Goal: Transaction & Acquisition: Purchase product/service

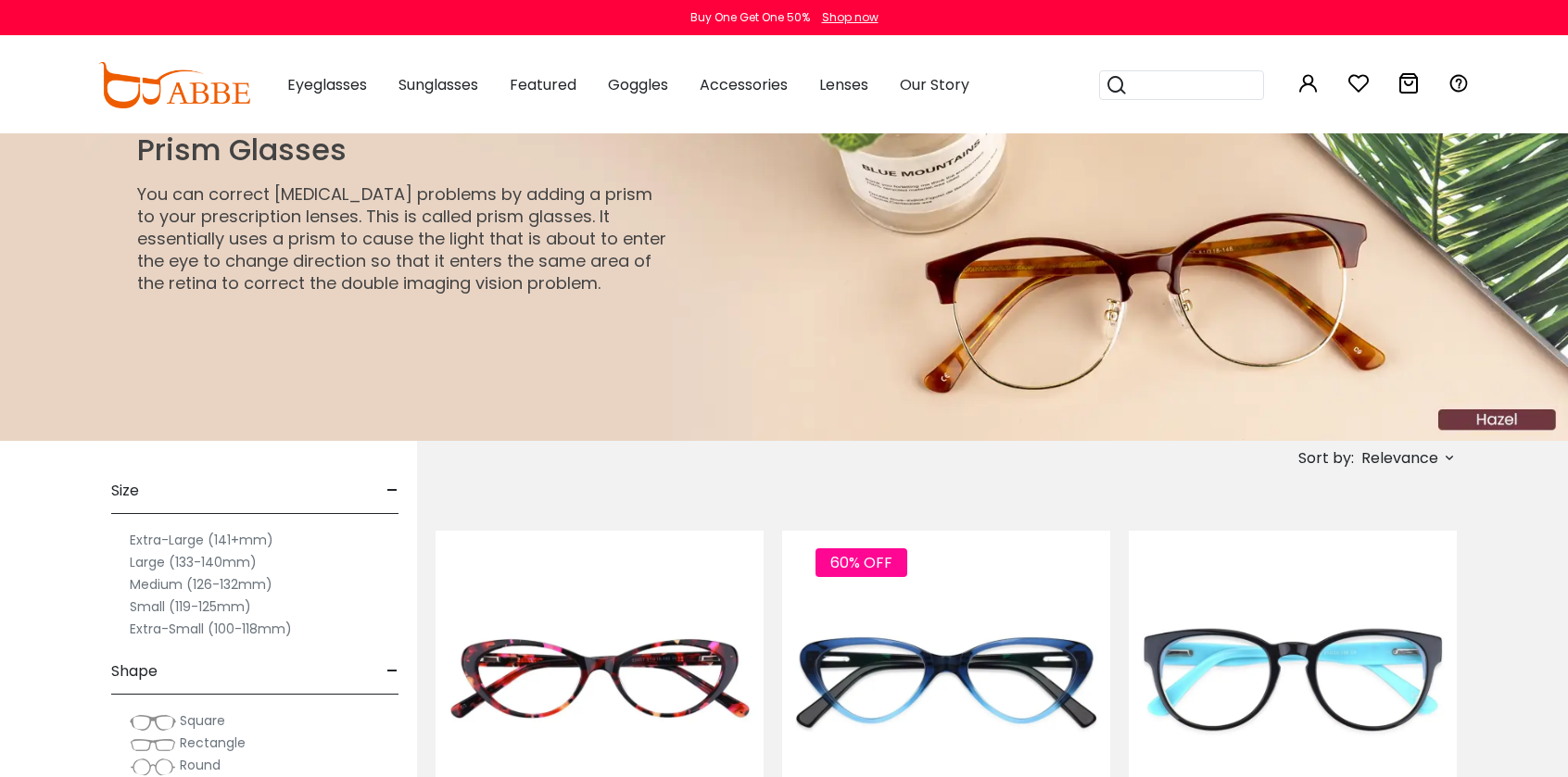
click at [0, 0] on button "Later" at bounding box center [0, 0] width 0 height 0
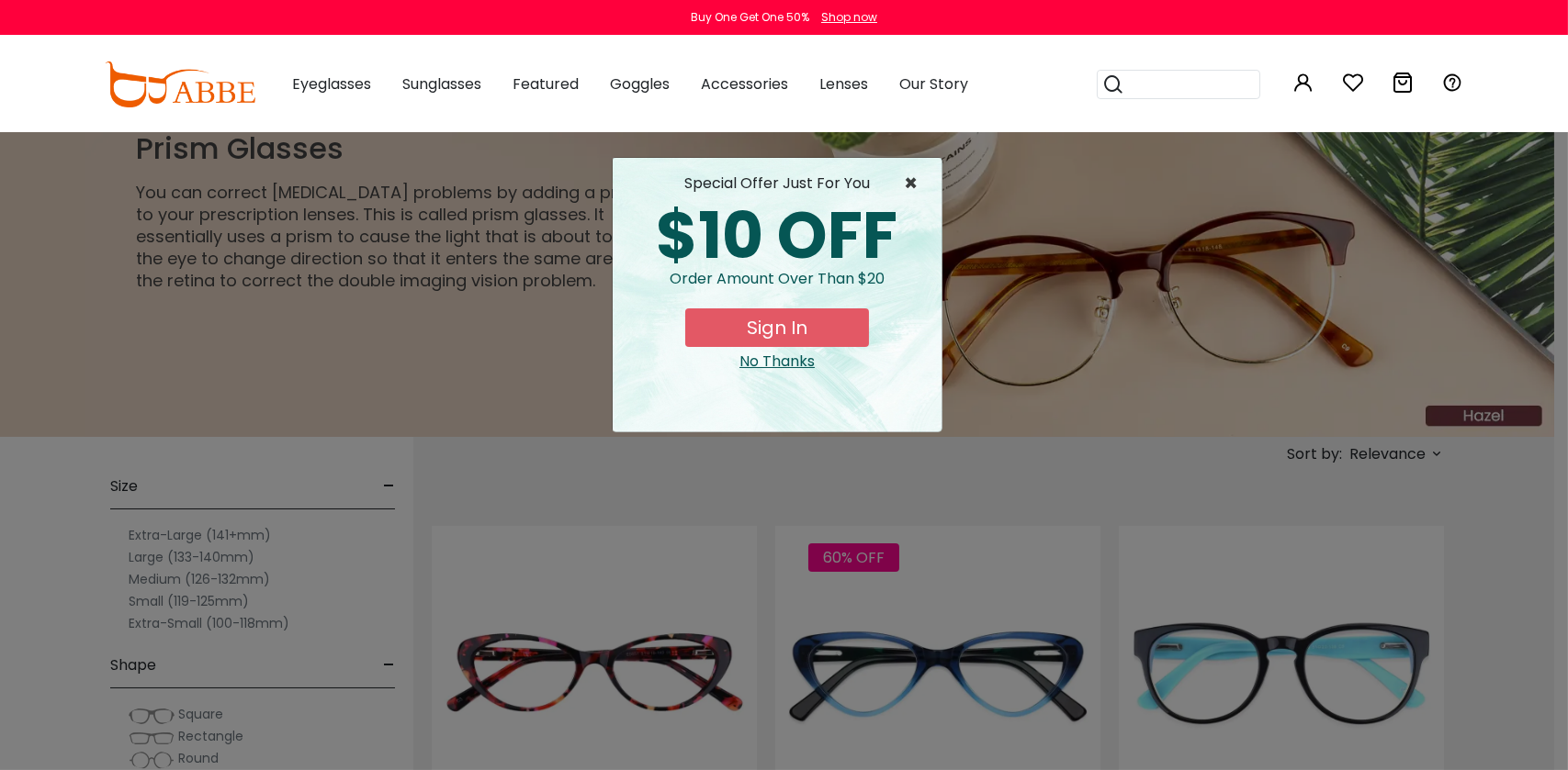
click at [915, 173] on span "×" at bounding box center [915, 184] width 23 height 22
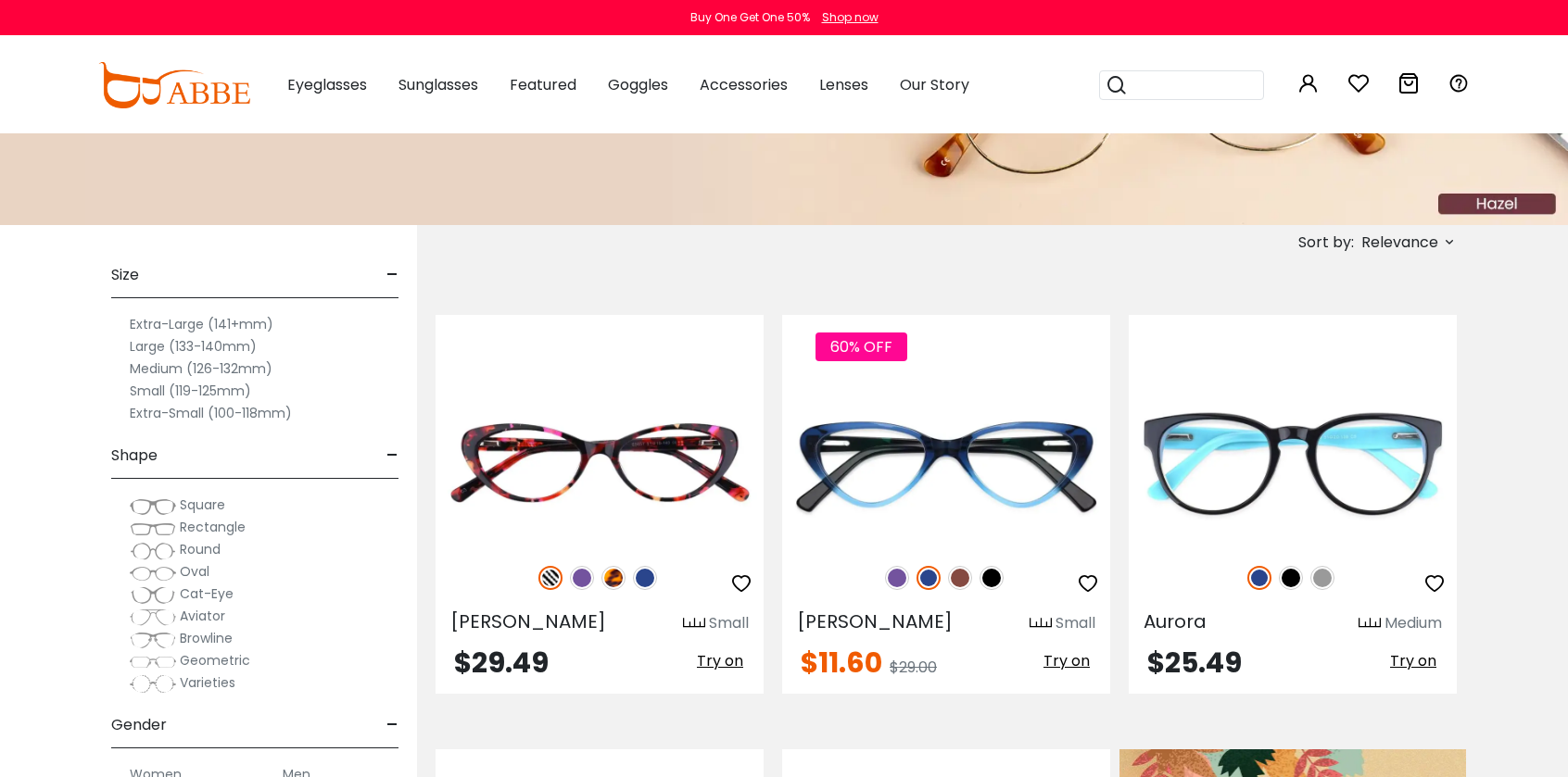
scroll to position [217, 0]
click at [146, 386] on label "Small (119-125mm)" at bounding box center [190, 390] width 121 height 22
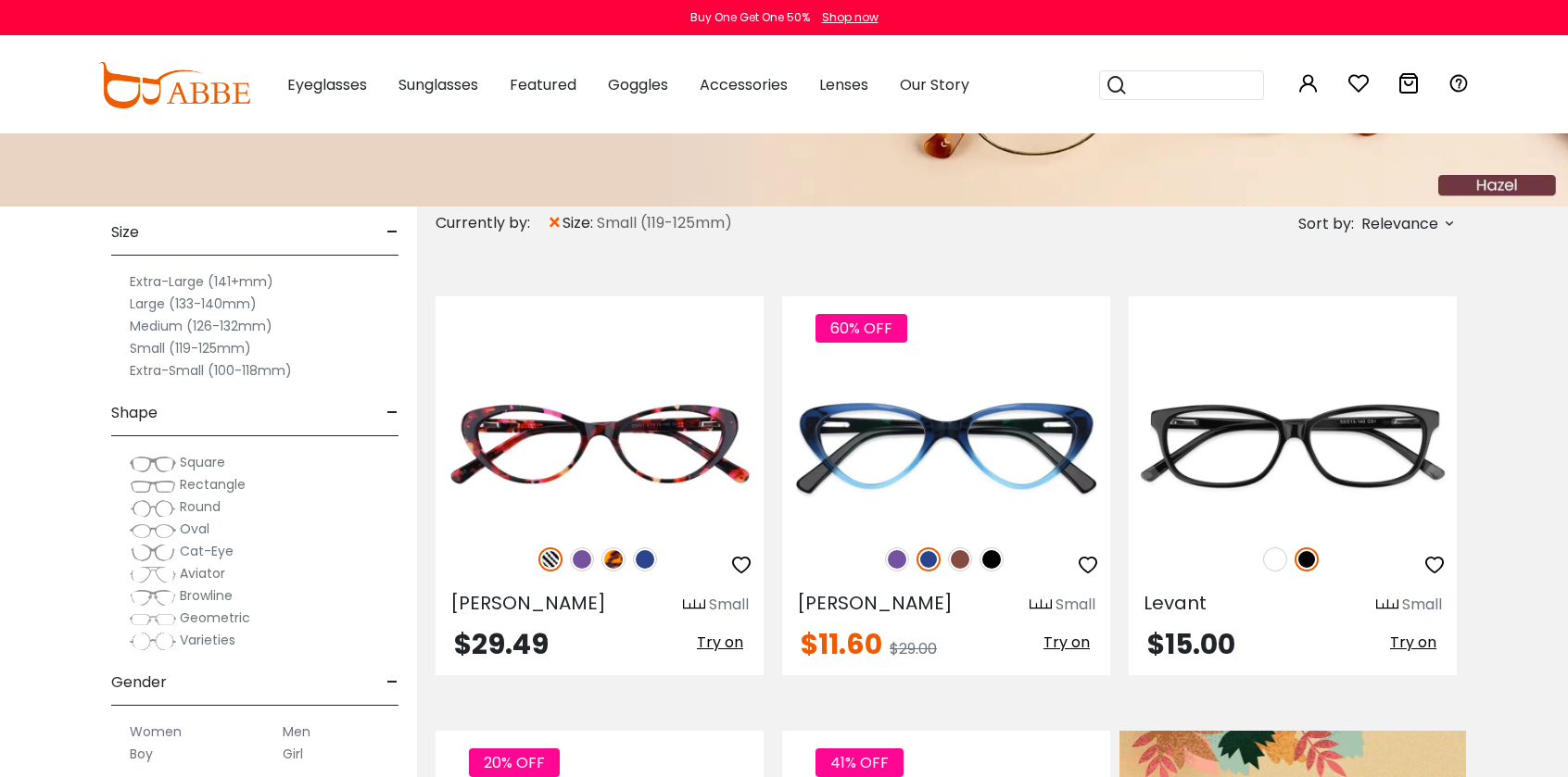
scroll to position [238, 0]
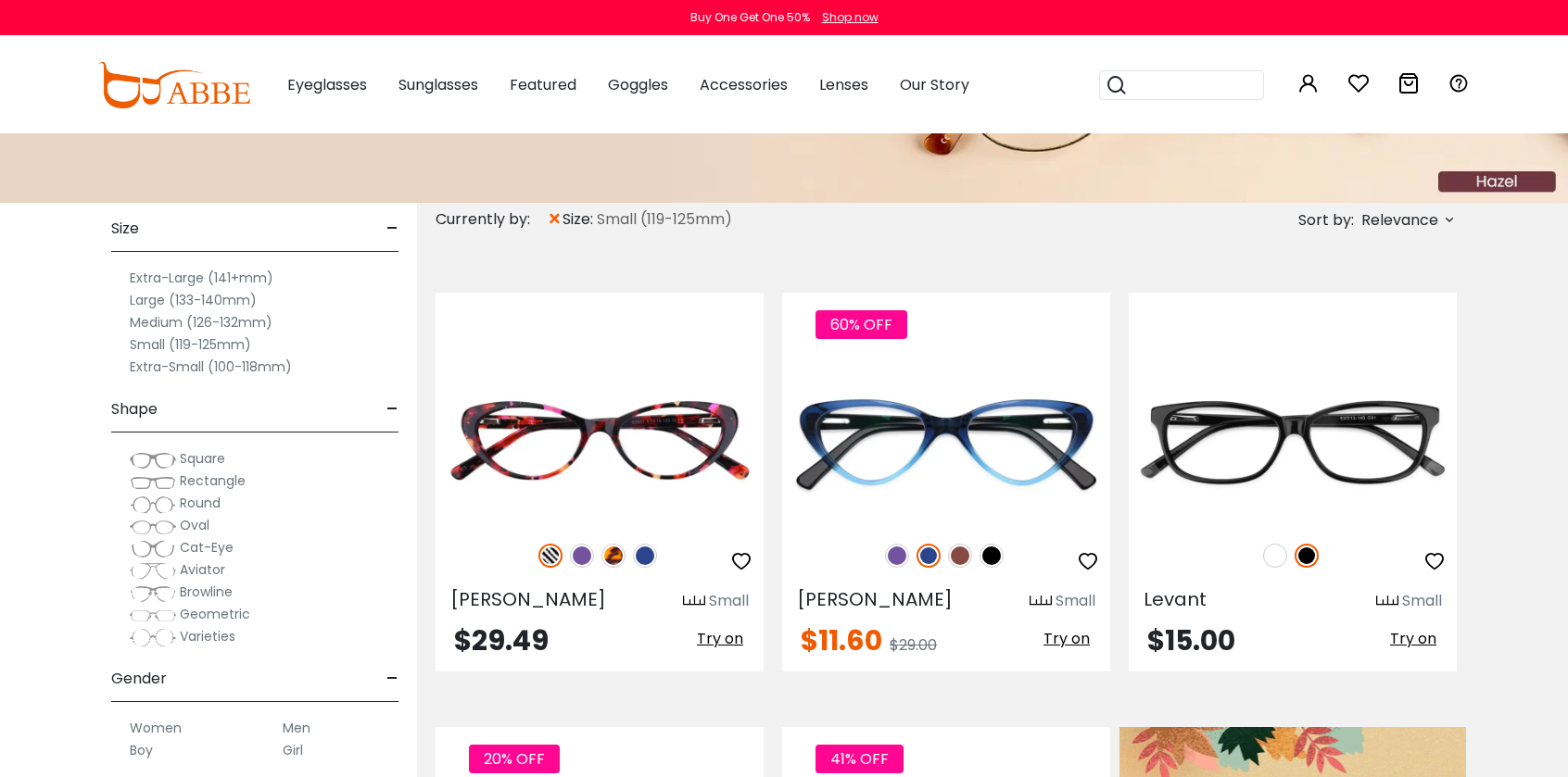
click at [148, 465] on img at bounding box center [153, 461] width 46 height 19
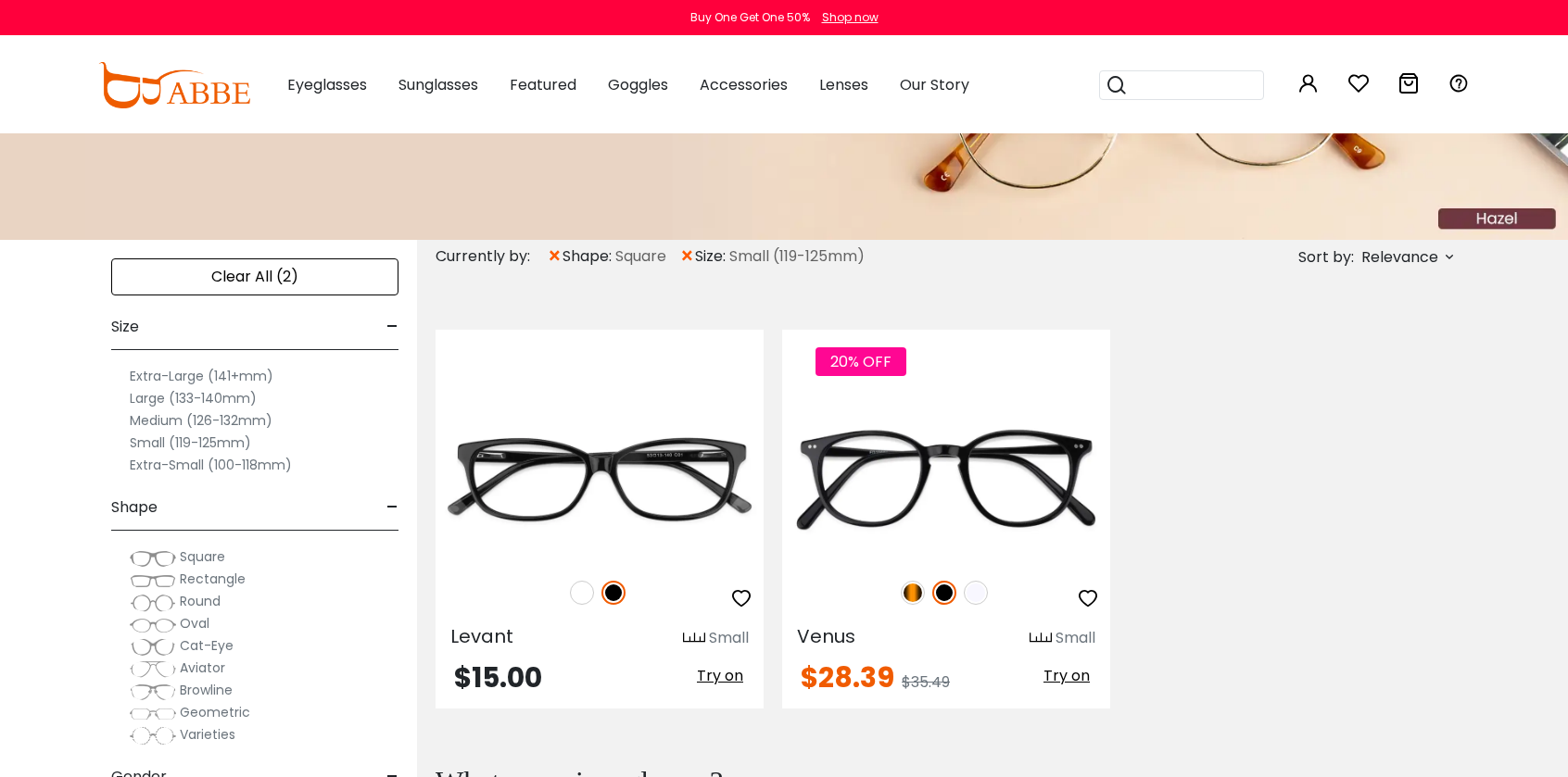
scroll to position [197, 0]
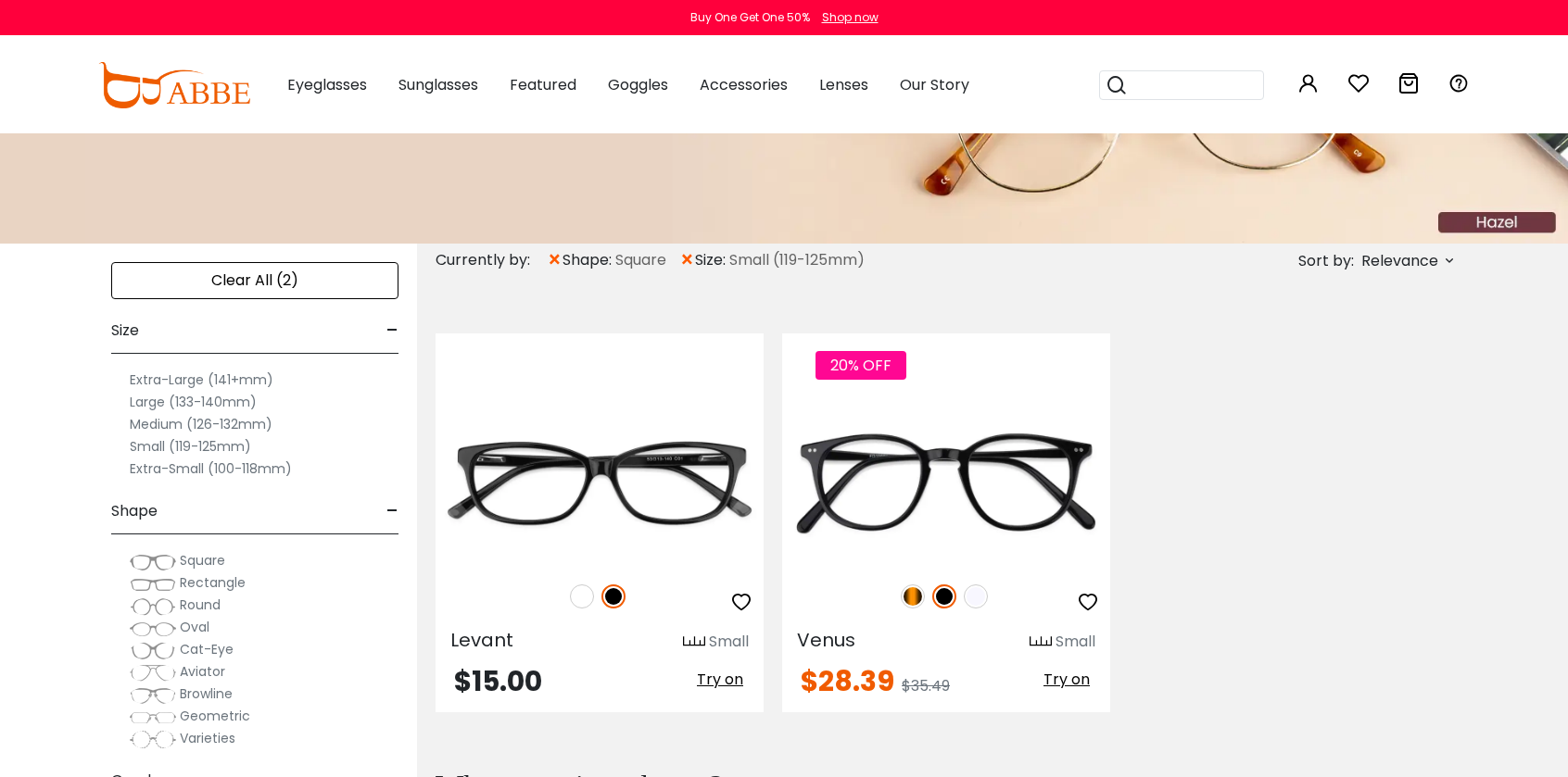
click at [148, 424] on label "Medium (126-132mm)" at bounding box center [201, 425] width 143 height 22
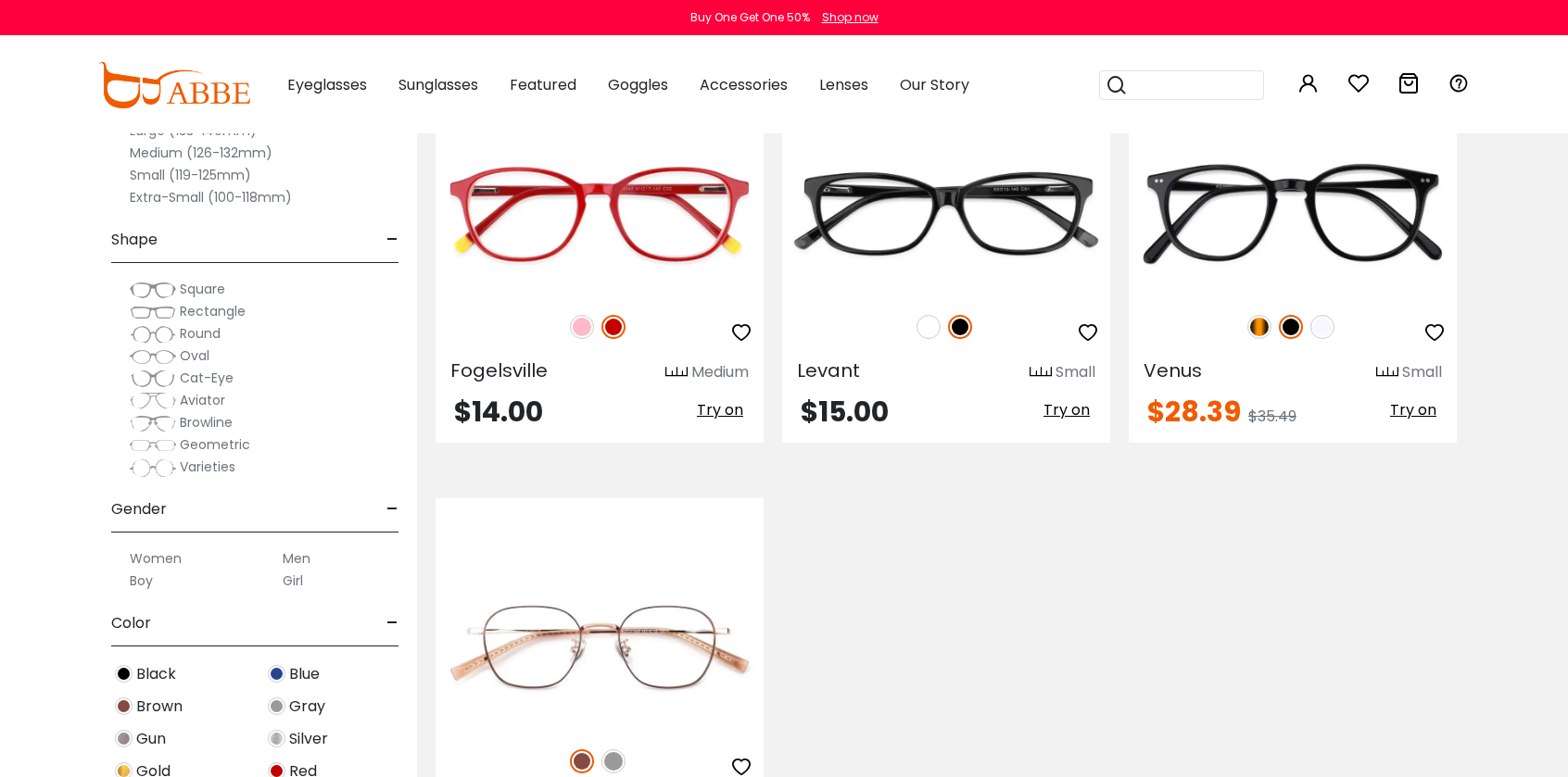
scroll to position [469, 0]
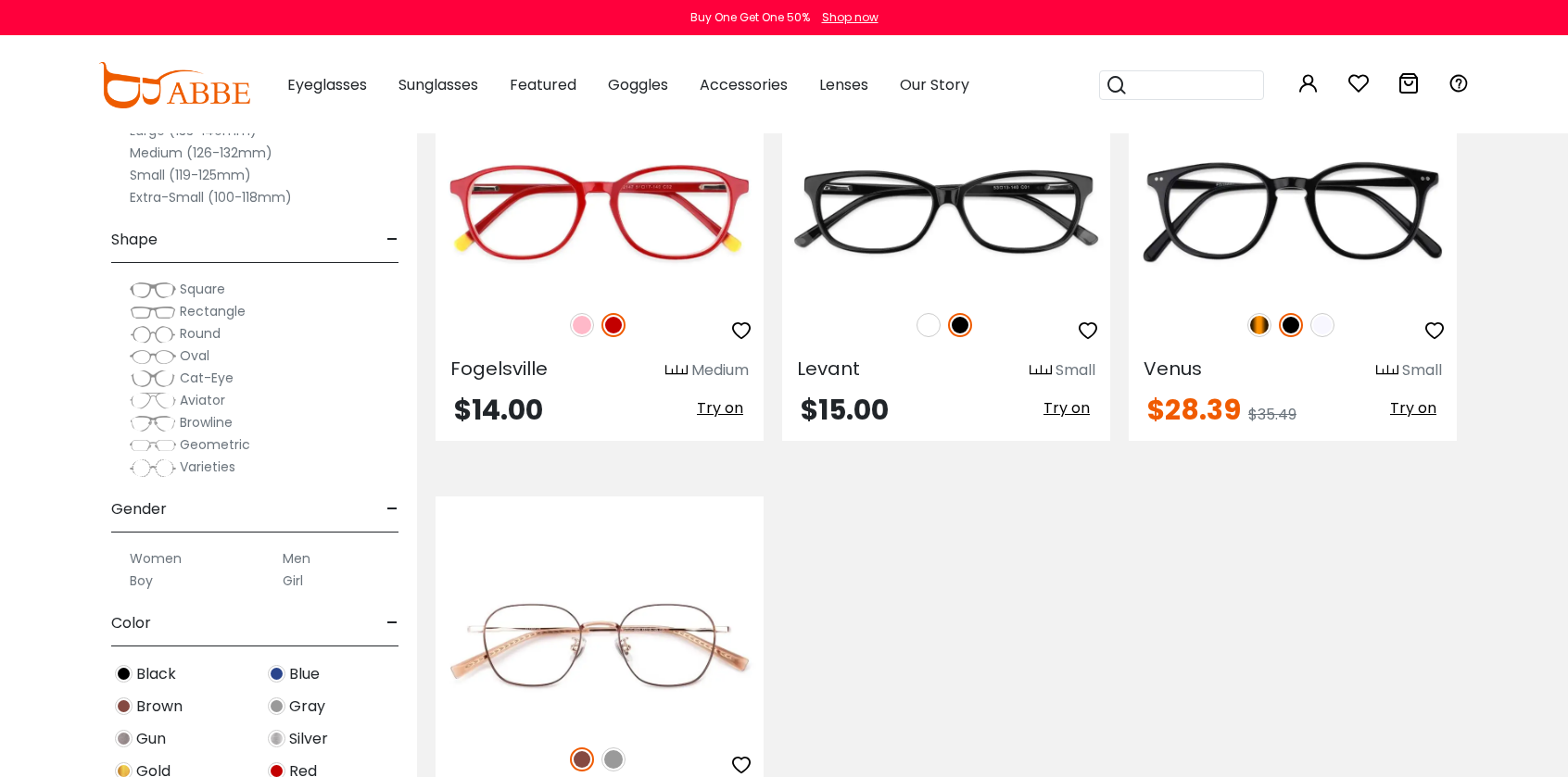
click at [158, 175] on label "Small (119-125mm)" at bounding box center [190, 175] width 121 height 22
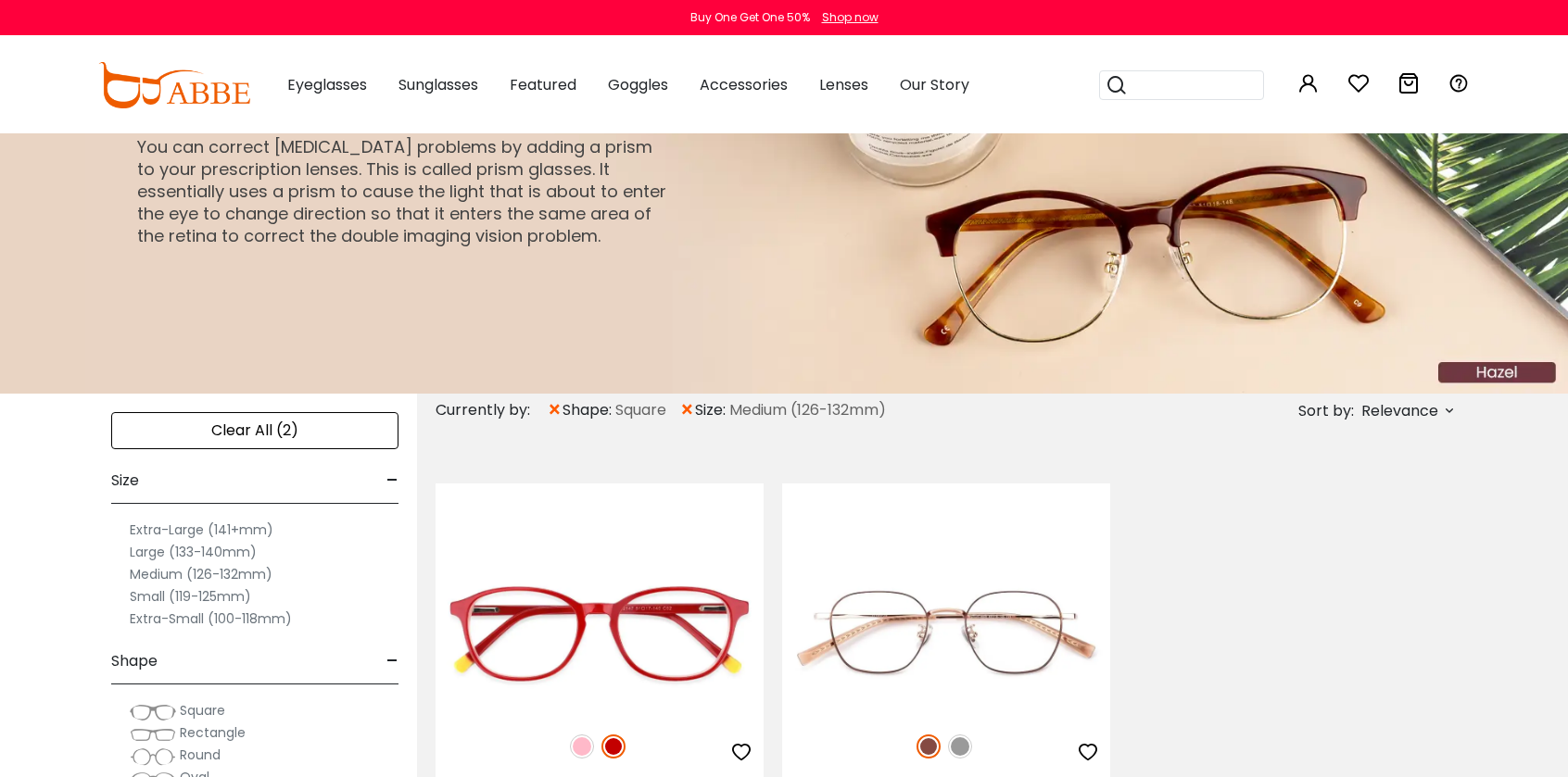
scroll to position [47, 0]
click at [169, 597] on label "Small (119-125mm)" at bounding box center [190, 597] width 121 height 22
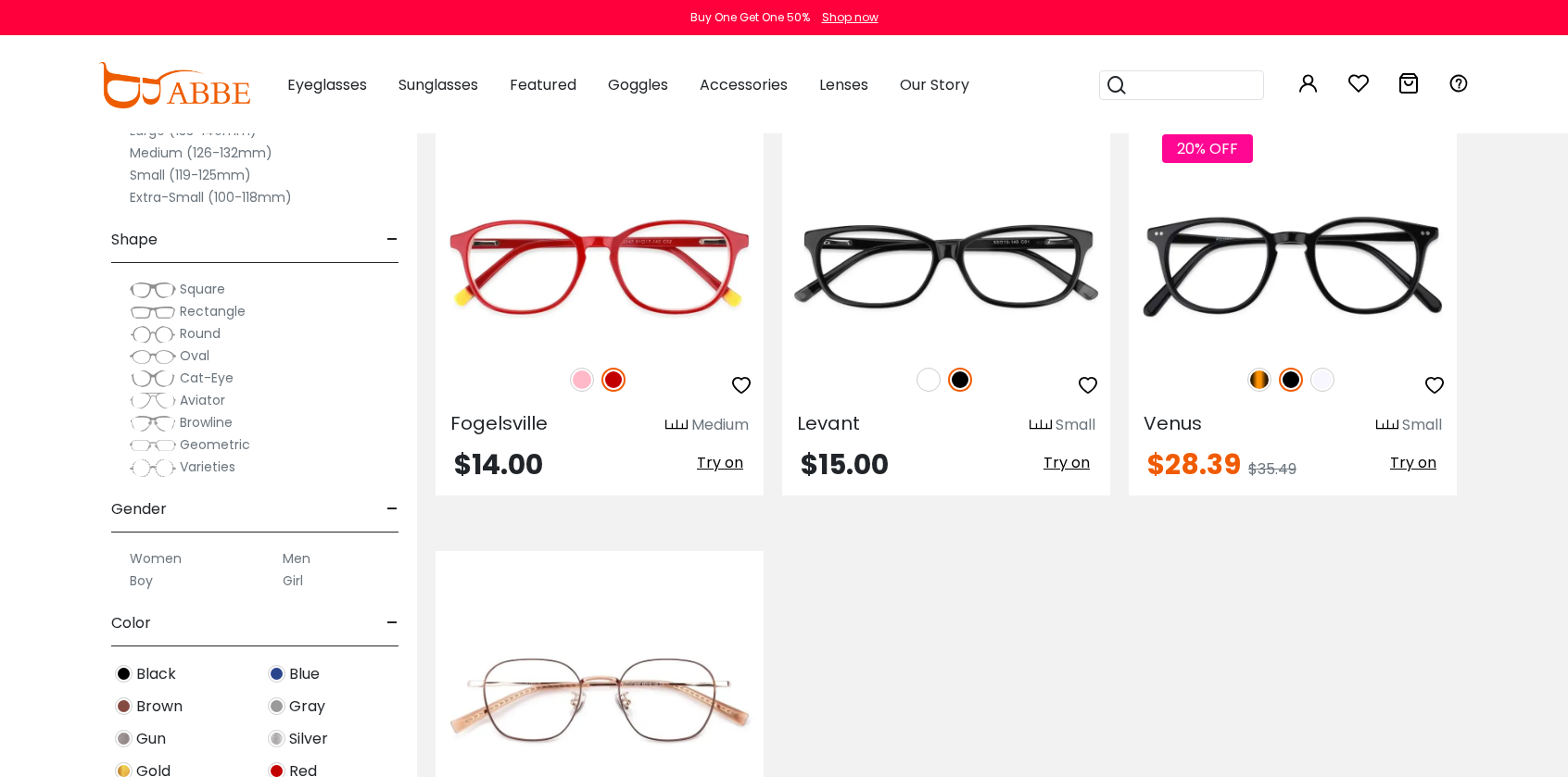
scroll to position [411, 0]
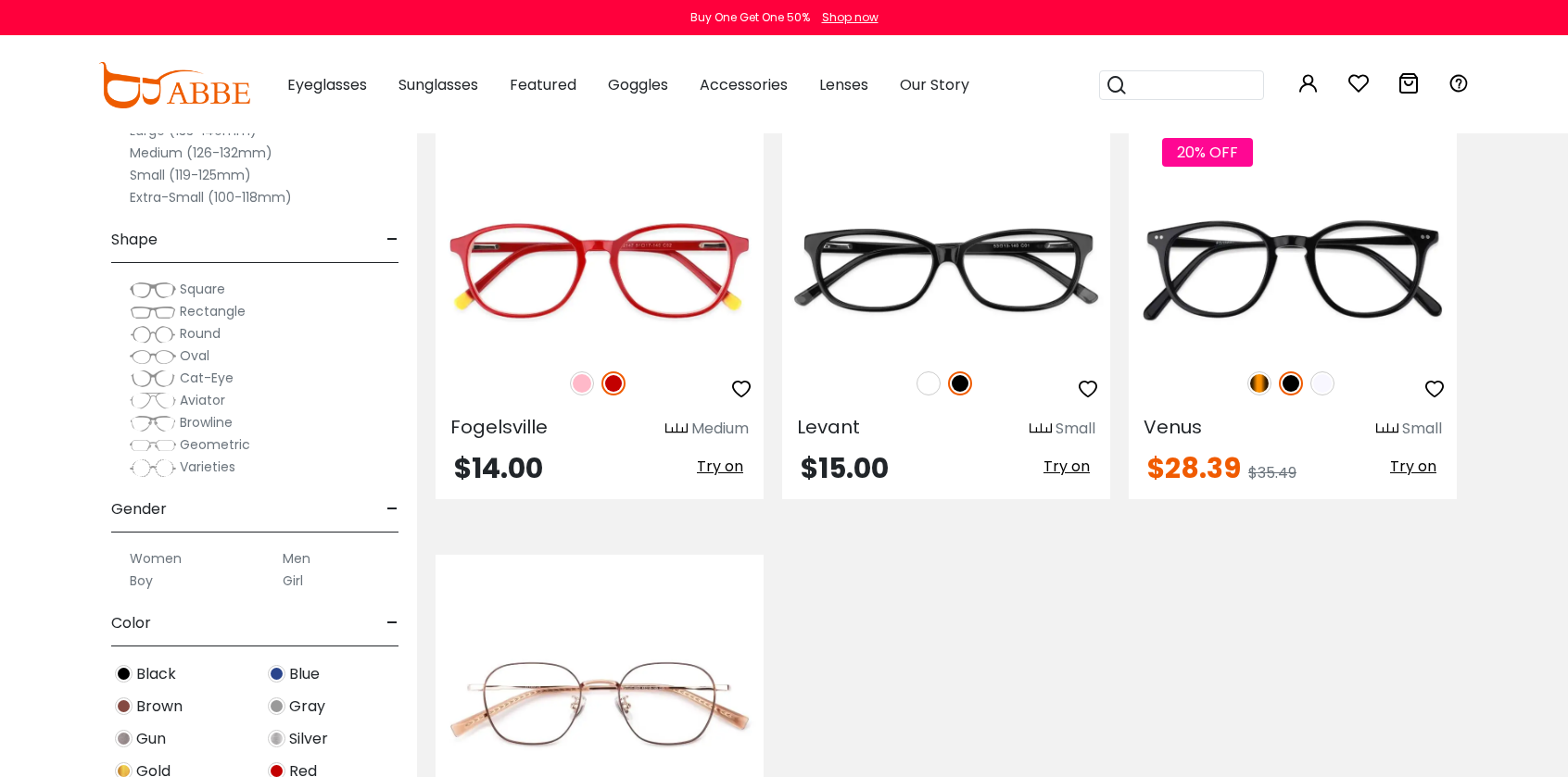
click at [0, 0] on img at bounding box center [0, 0] width 0 height 0
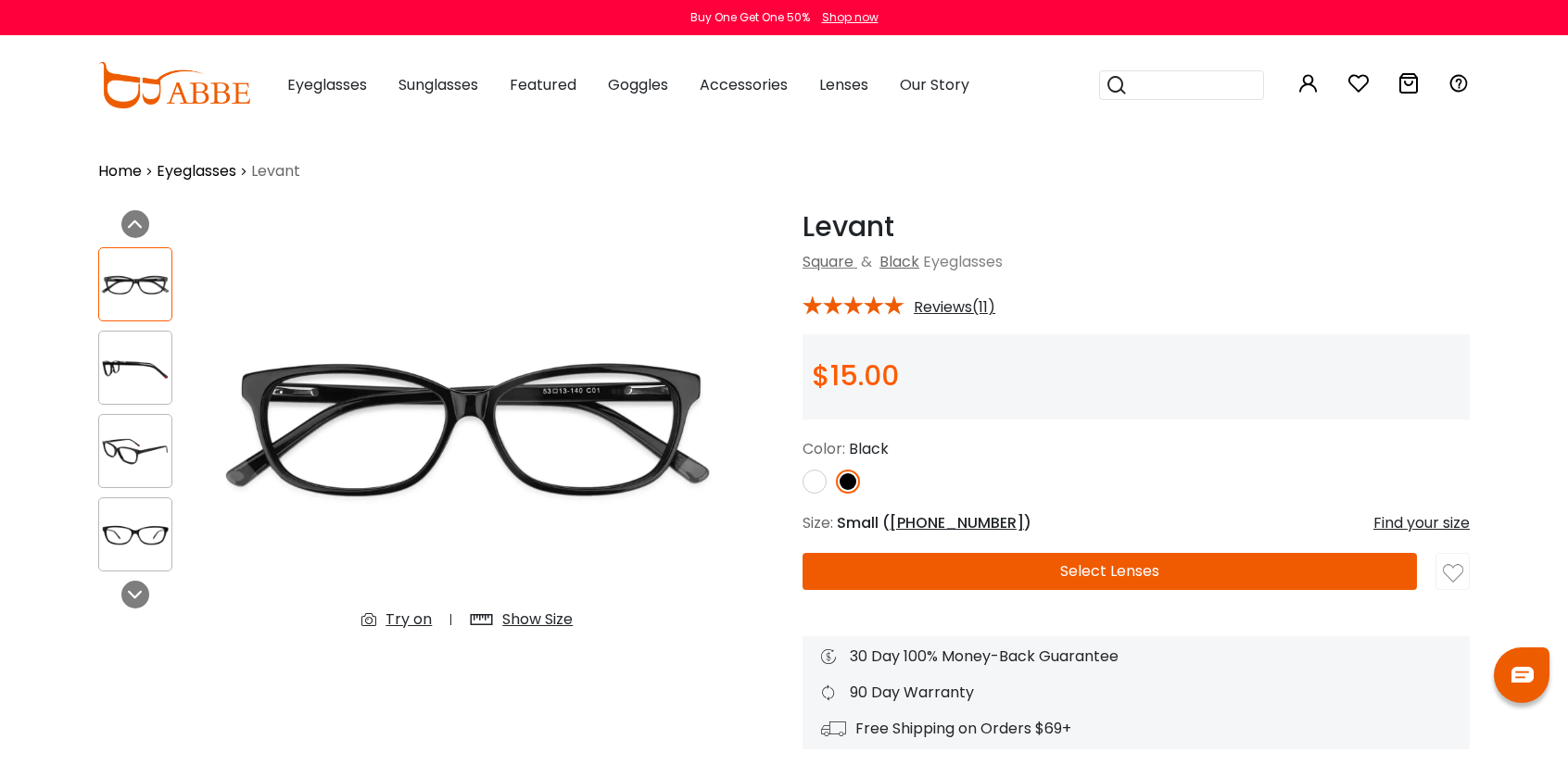
click at [323, 75] on span "Eyeglasses" at bounding box center [327, 84] width 80 height 21
click at [325, 74] on span "Eyeglasses" at bounding box center [327, 84] width 80 height 21
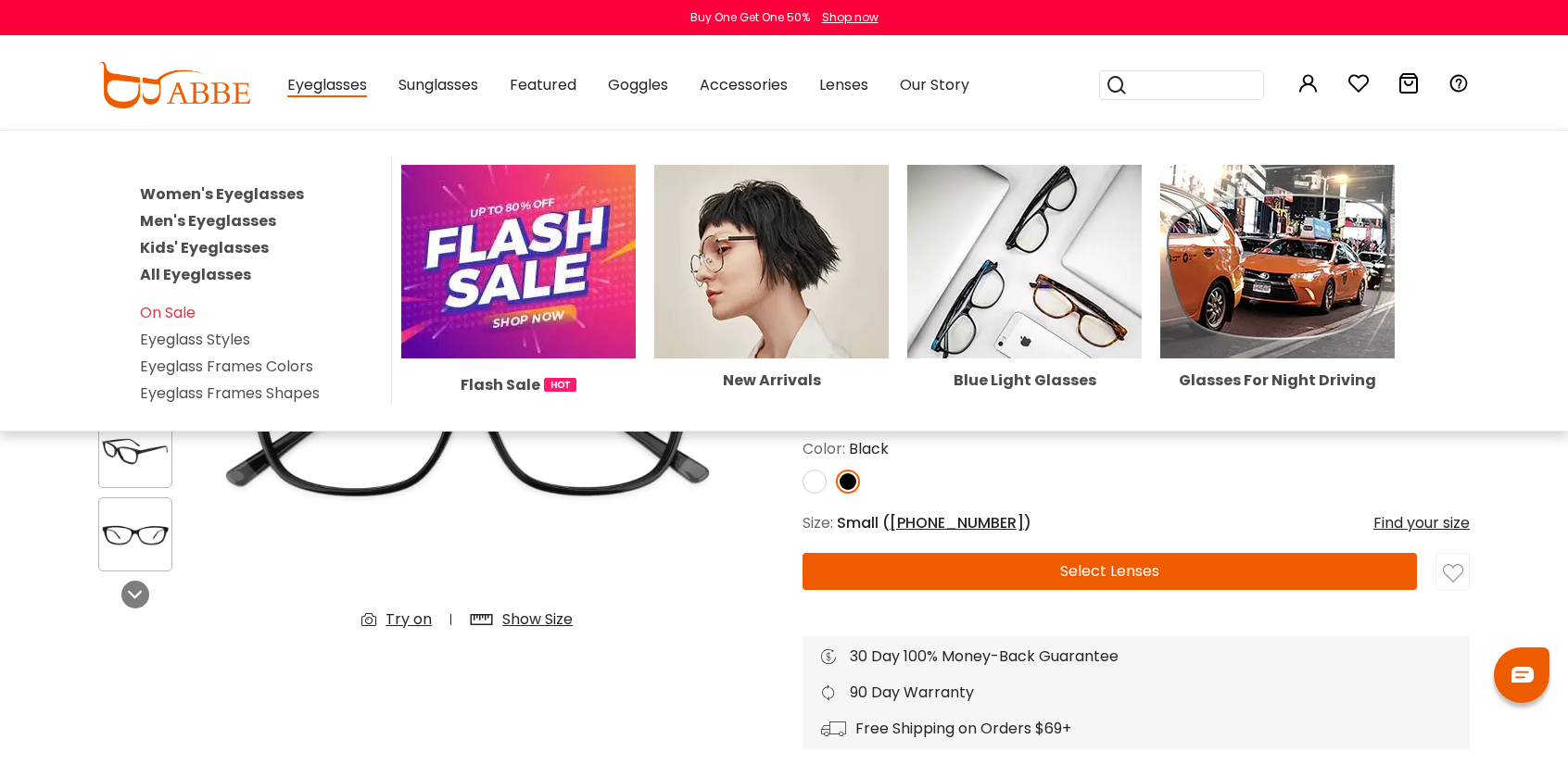
click at [279, 184] on link "Women's Eyeglasses" at bounding box center [222, 194] width 164 height 21
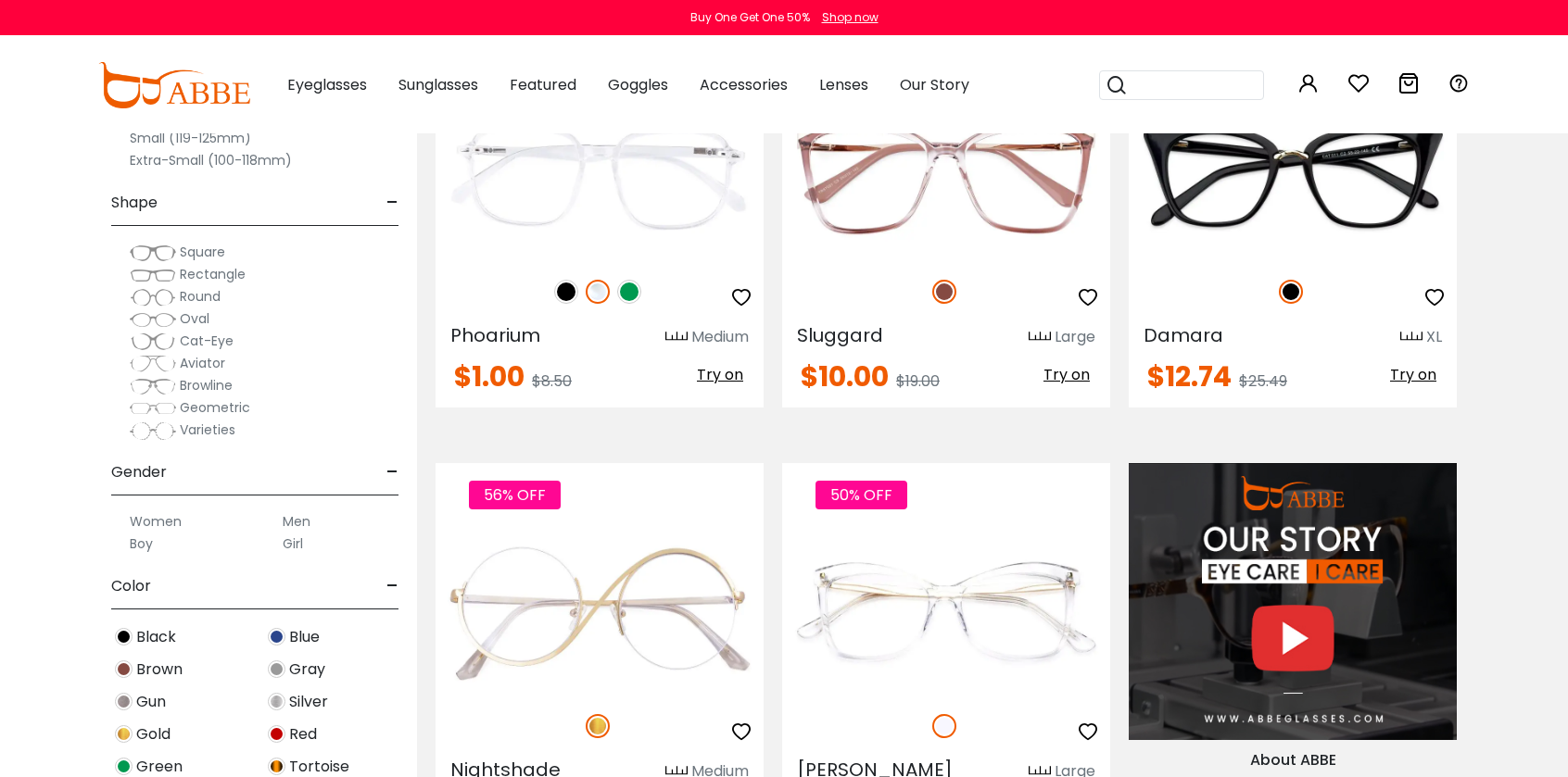
scroll to position [1414, 0]
click at [159, 141] on label "Small (119-125mm)" at bounding box center [190, 138] width 121 height 22
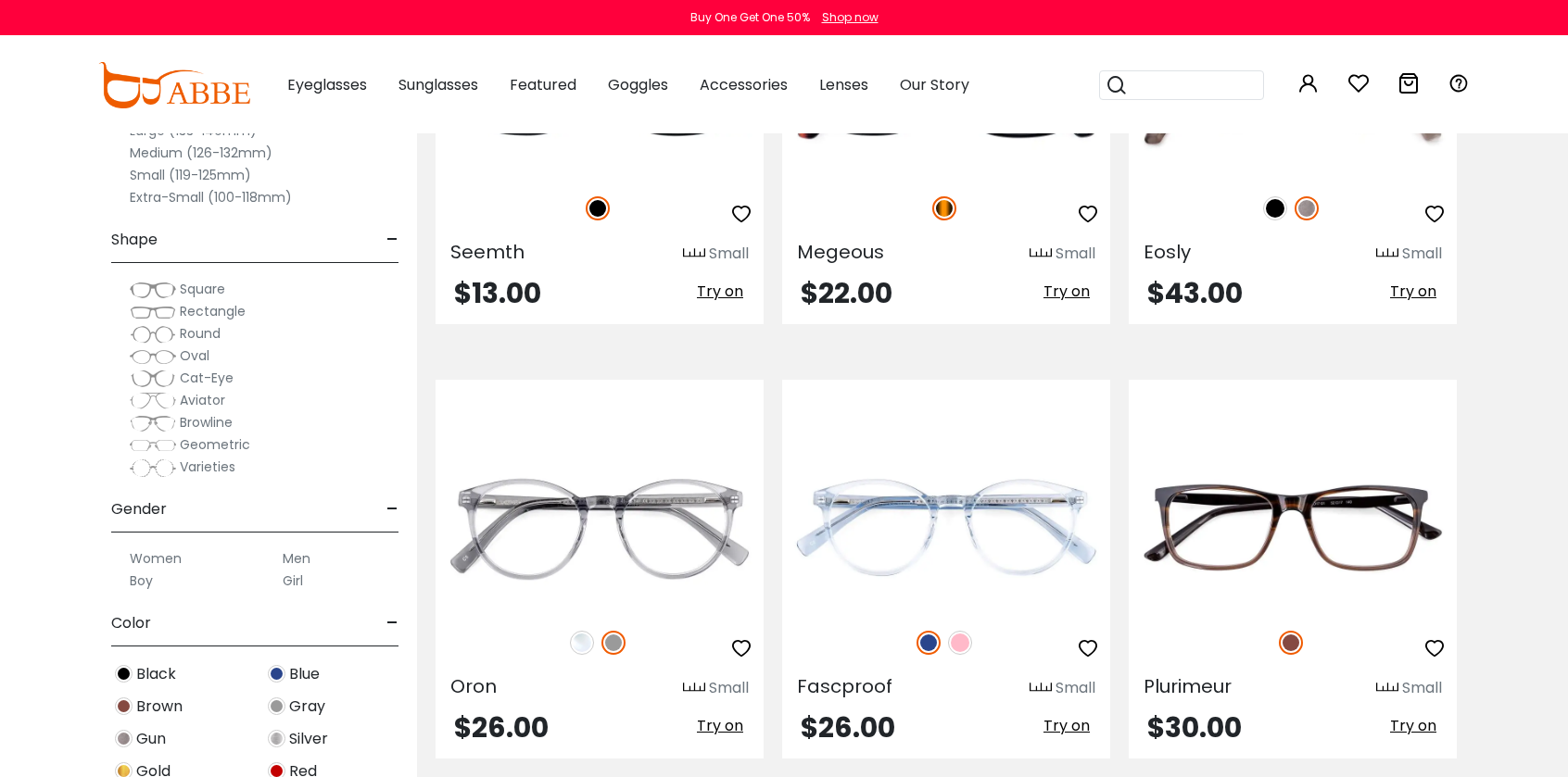
scroll to position [6254, 0]
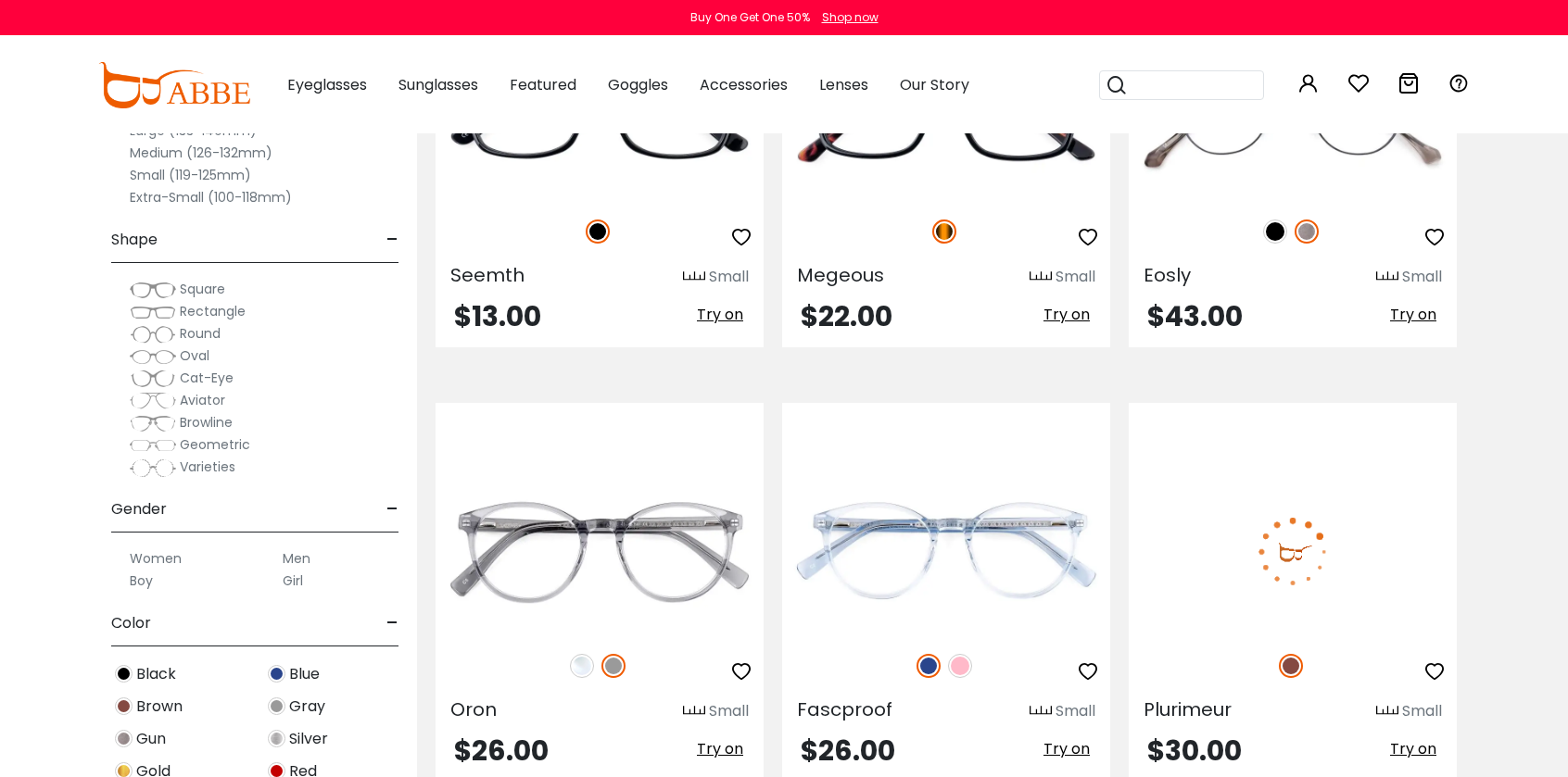
click at [1409, 583] on img at bounding box center [1293, 552] width 328 height 164
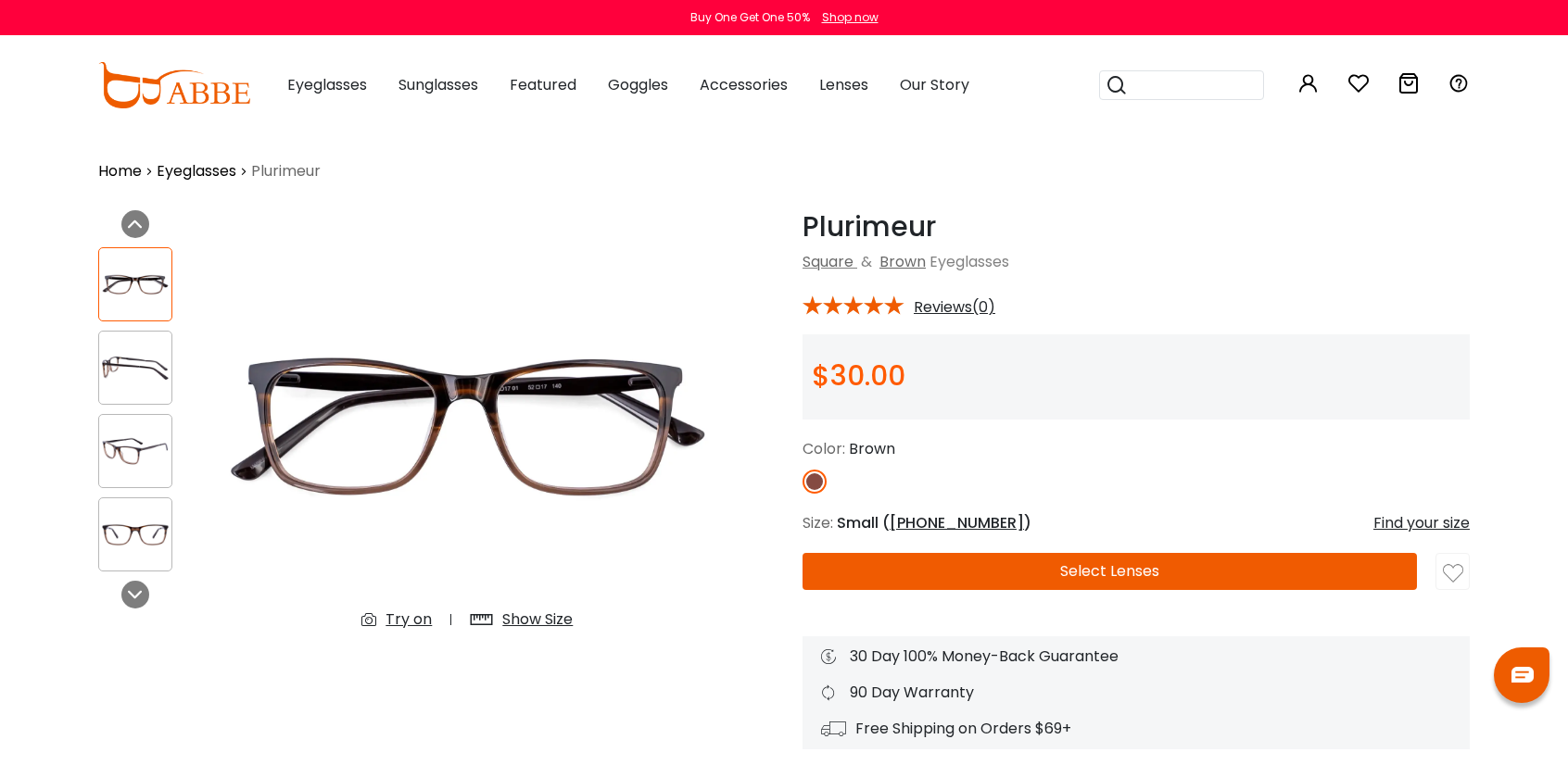
click at [1357, 582] on button "Select Lenses" at bounding box center [1109, 572] width 614 height 37
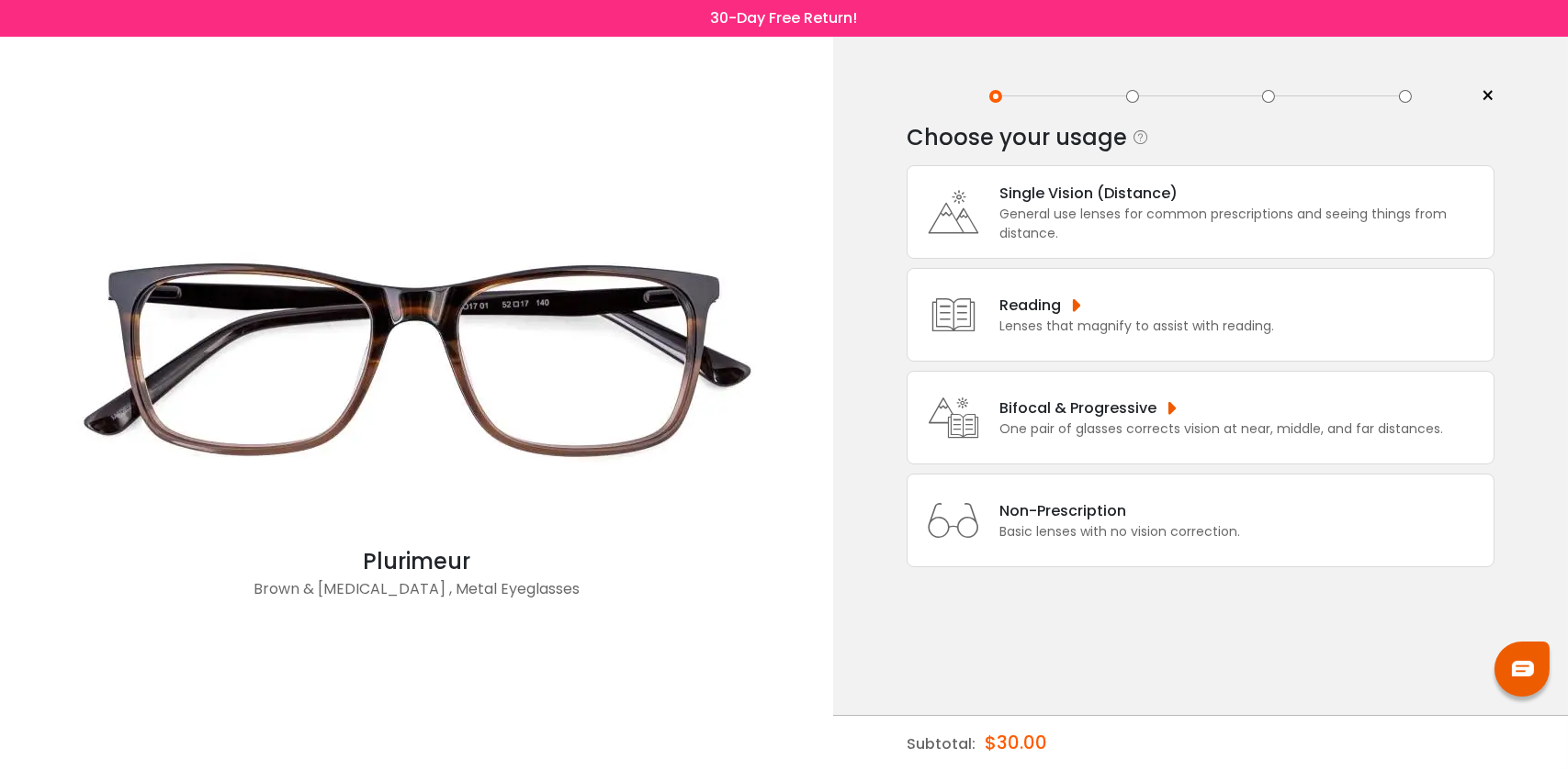
click at [1417, 223] on div "General use lenses for common prescriptions and seeing things from distance." at bounding box center [1242, 224] width 485 height 39
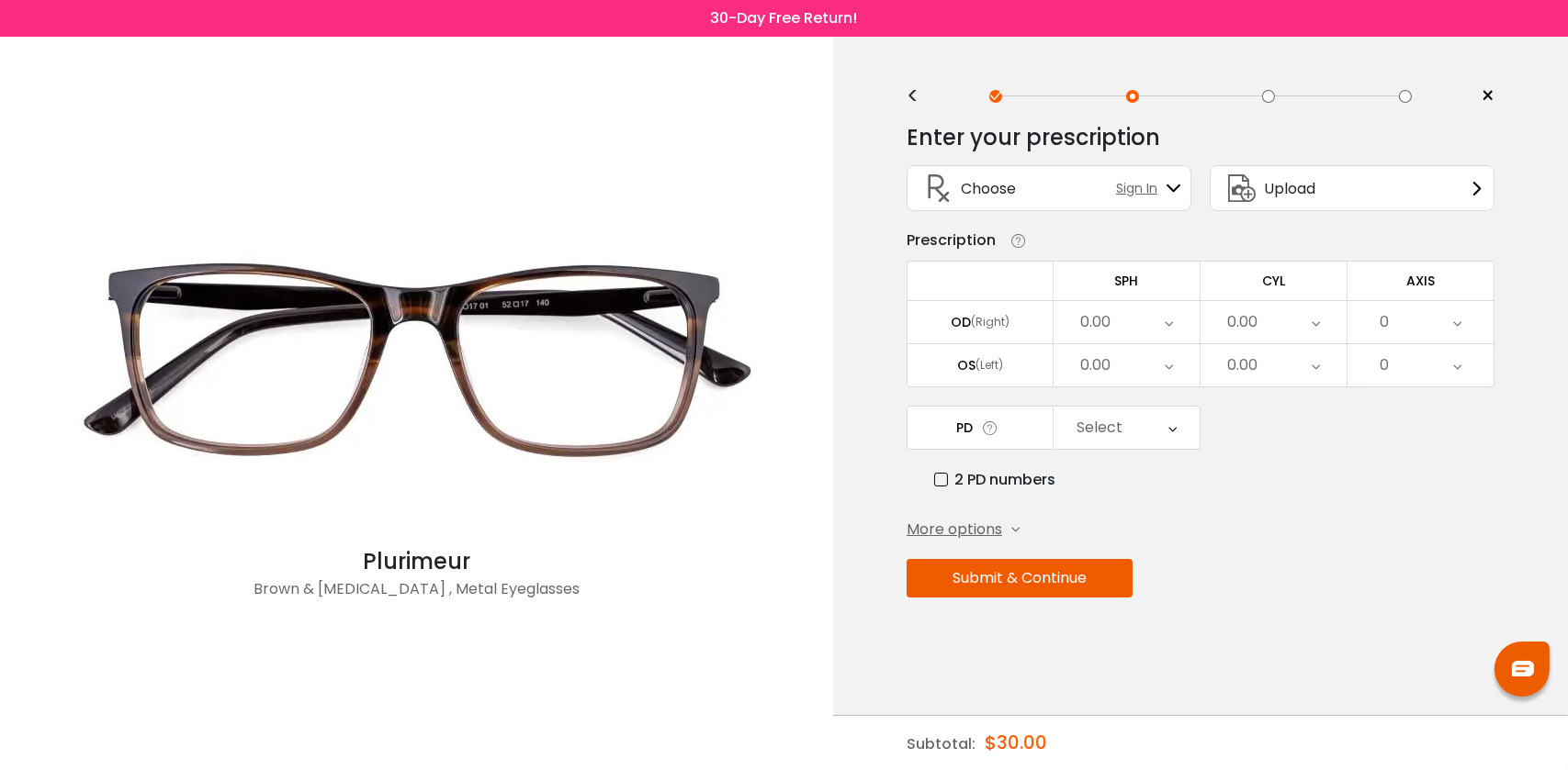
click at [1160, 325] on div "0.00" at bounding box center [1126, 323] width 146 height 42
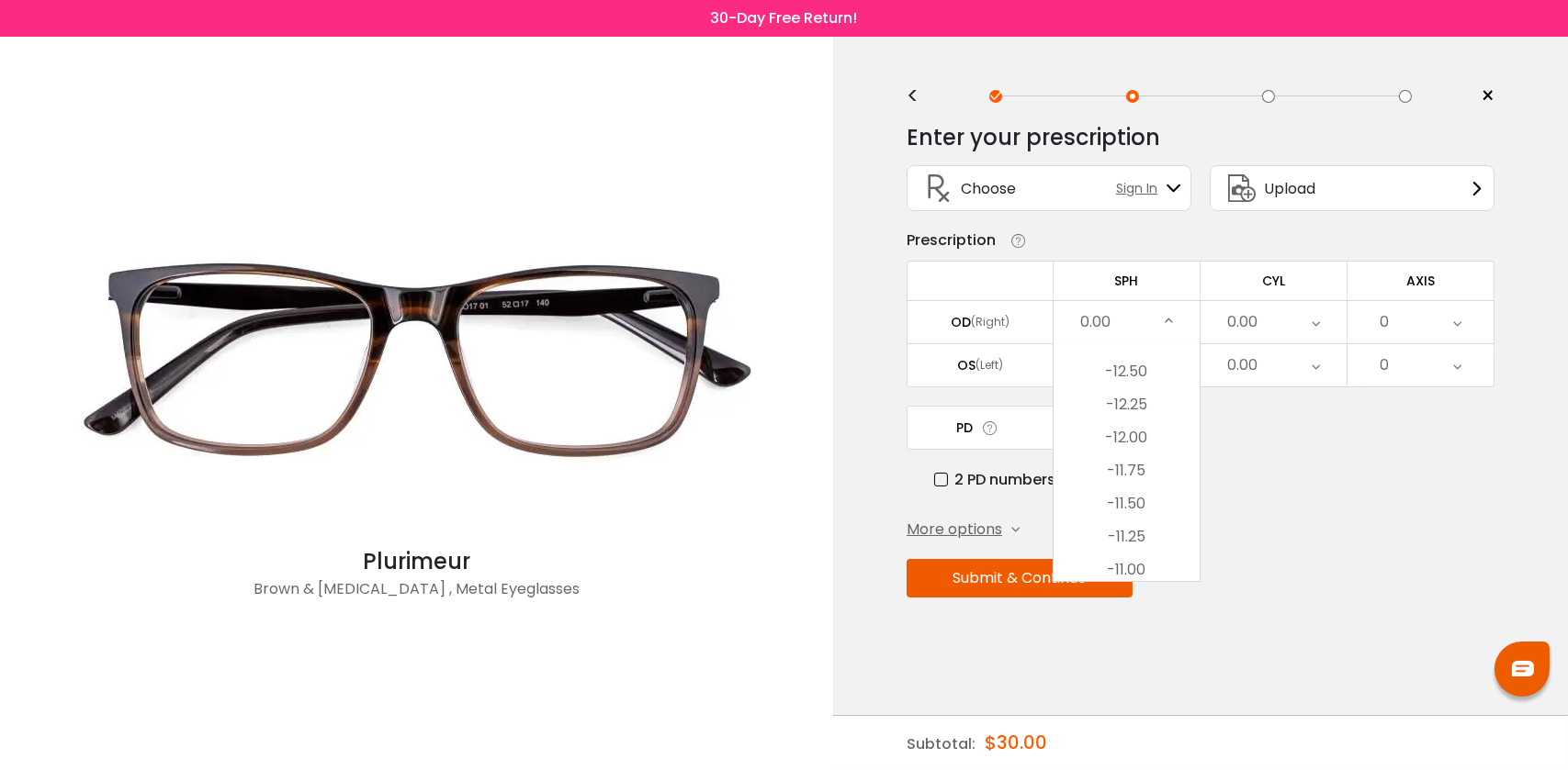
scroll to position [975, 0]
click at [1141, 441] on li "-12.00" at bounding box center [1126, 444] width 146 height 33
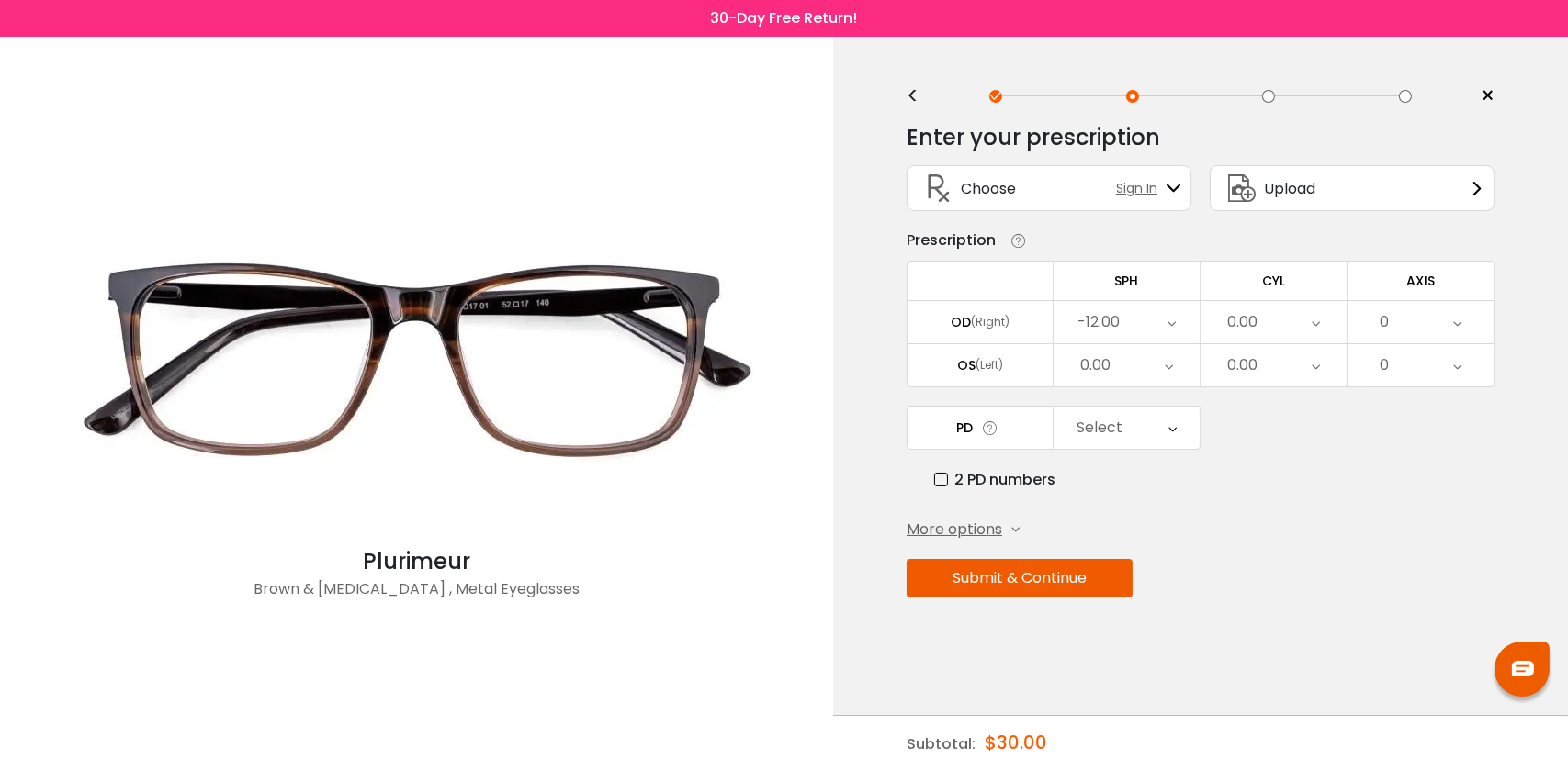
click at [1290, 316] on div "0.00" at bounding box center [1273, 323] width 146 height 42
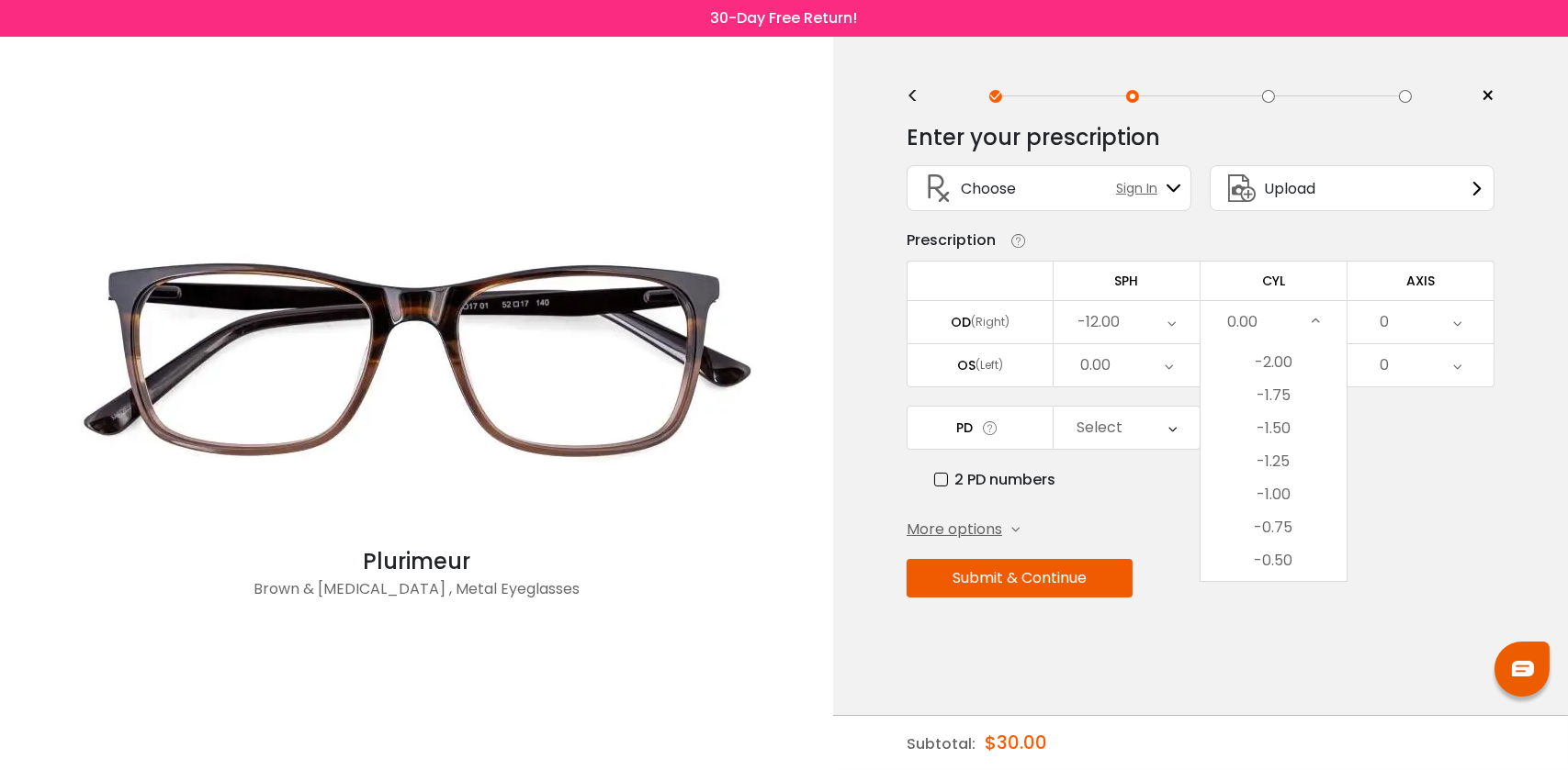
scroll to position [527, 0]
click at [1286, 427] on li "-1.50" at bounding box center [1273, 430] width 146 height 33
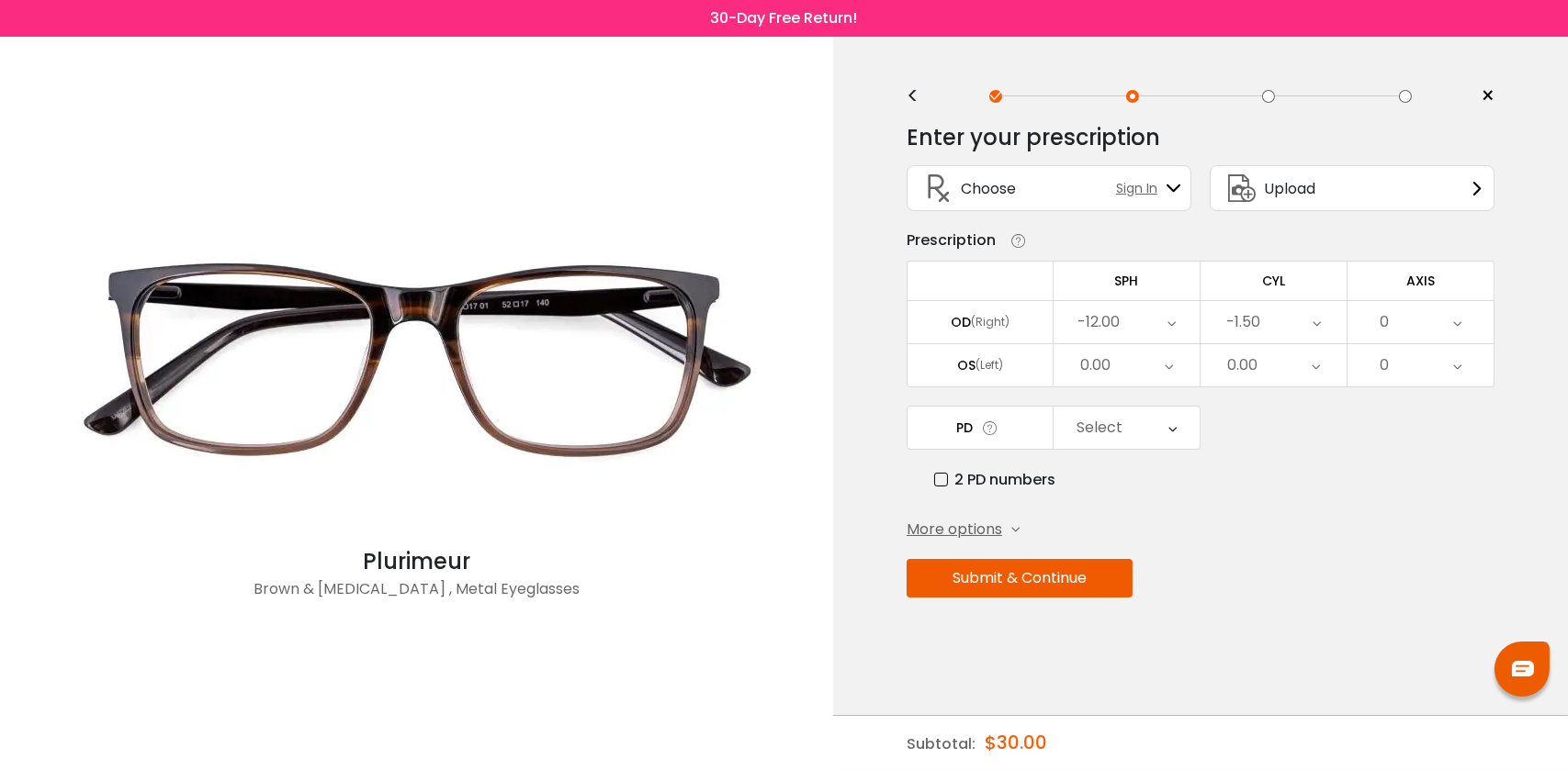
click at [1419, 324] on div "0" at bounding box center [1420, 323] width 146 height 42
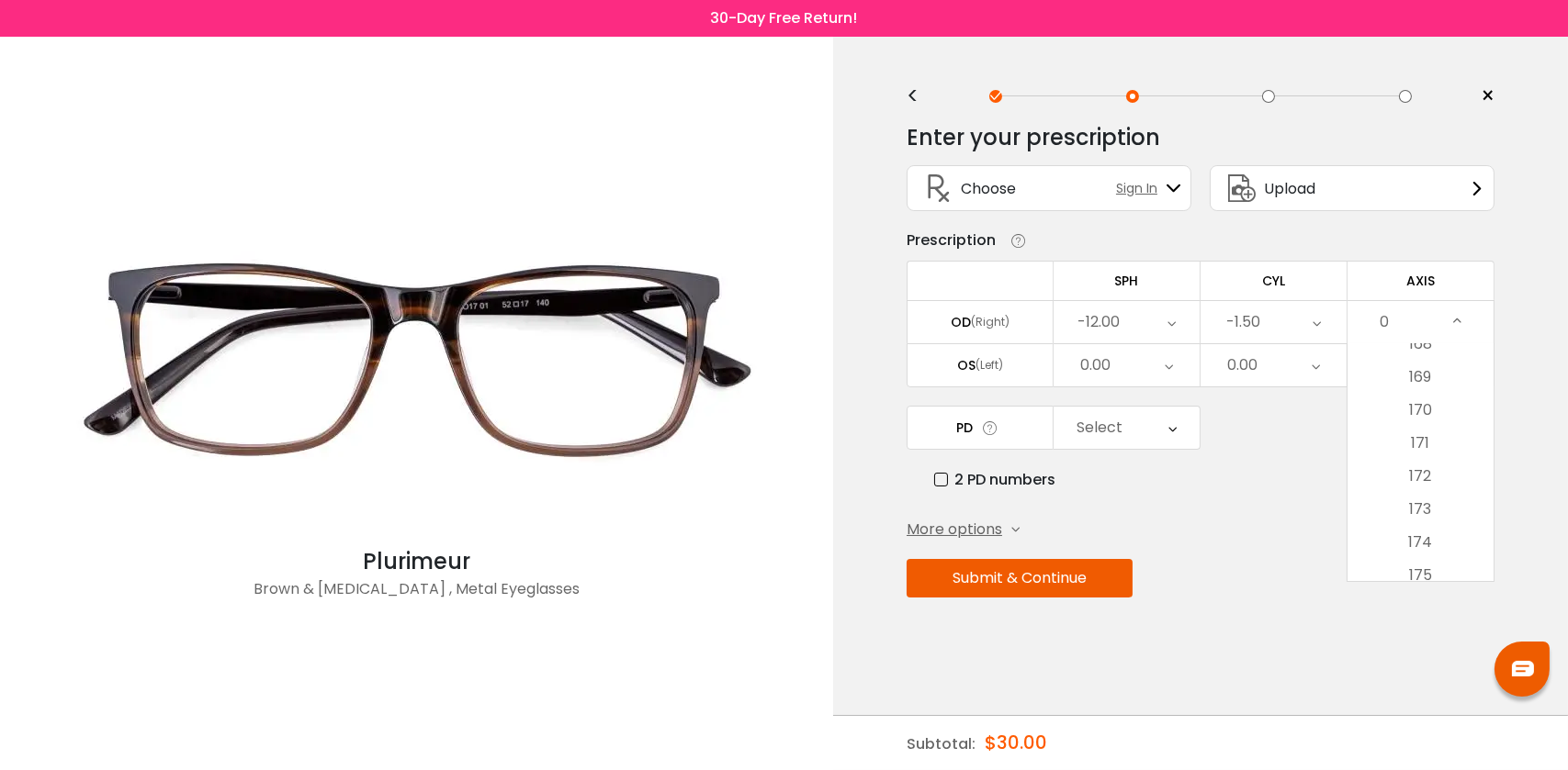
scroll to position [5580, 0]
click at [1448, 401] on li "170" at bounding box center [1420, 400] width 146 height 33
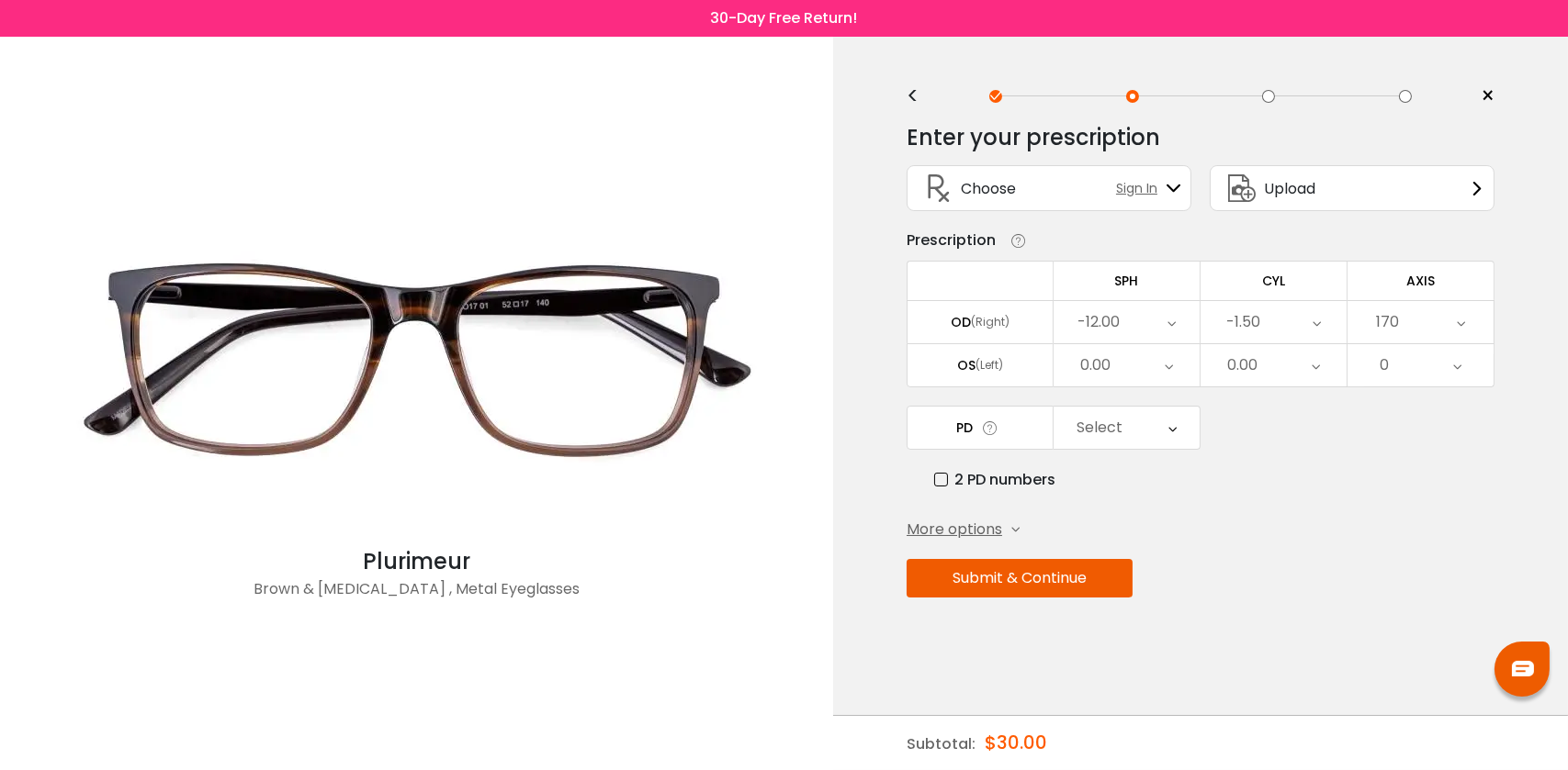
click at [1133, 367] on div "0.00" at bounding box center [1126, 366] width 146 height 42
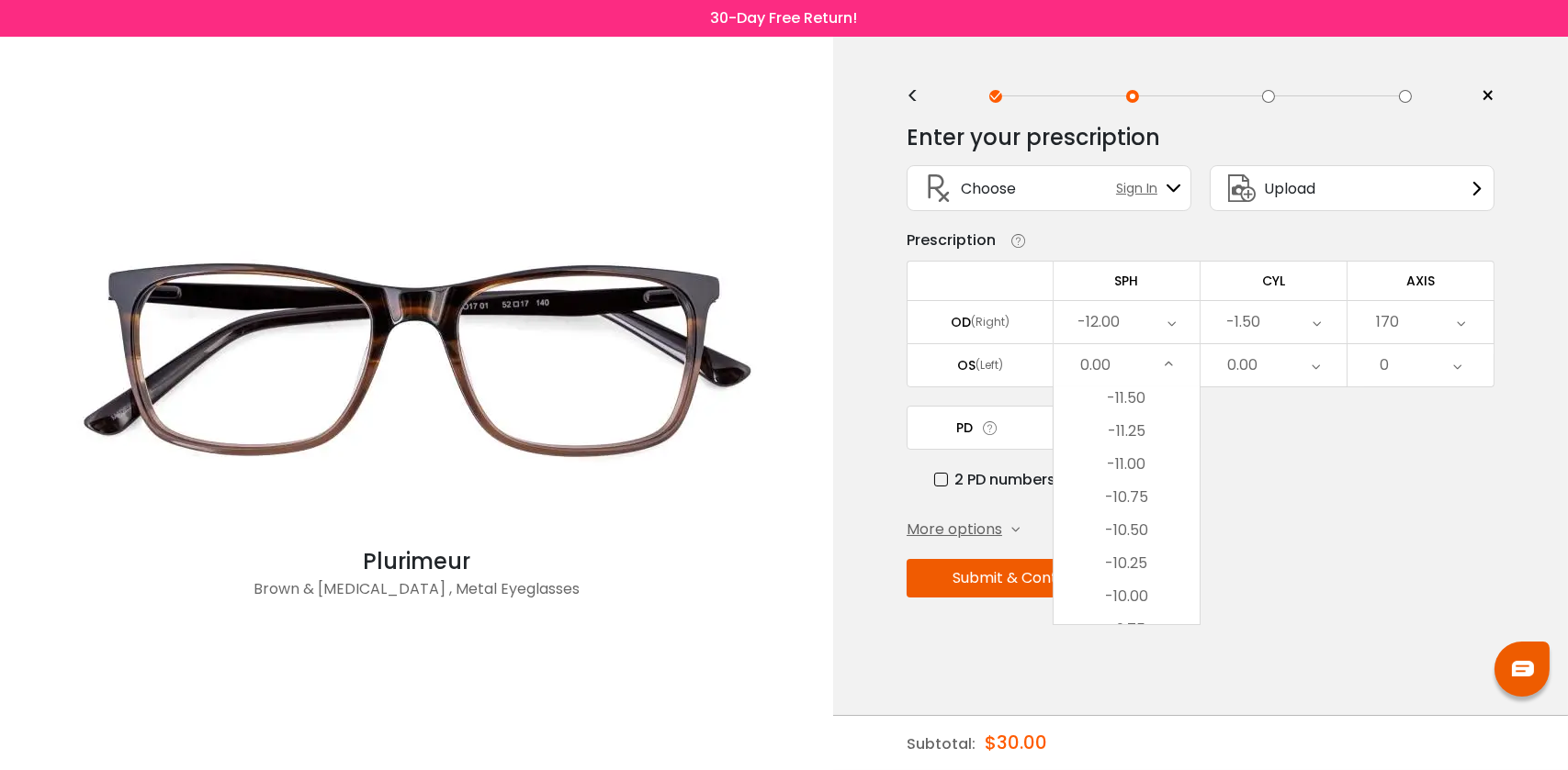
scroll to position [1138, 0]
click at [1151, 524] on li "-10.50" at bounding box center [1126, 522] width 146 height 33
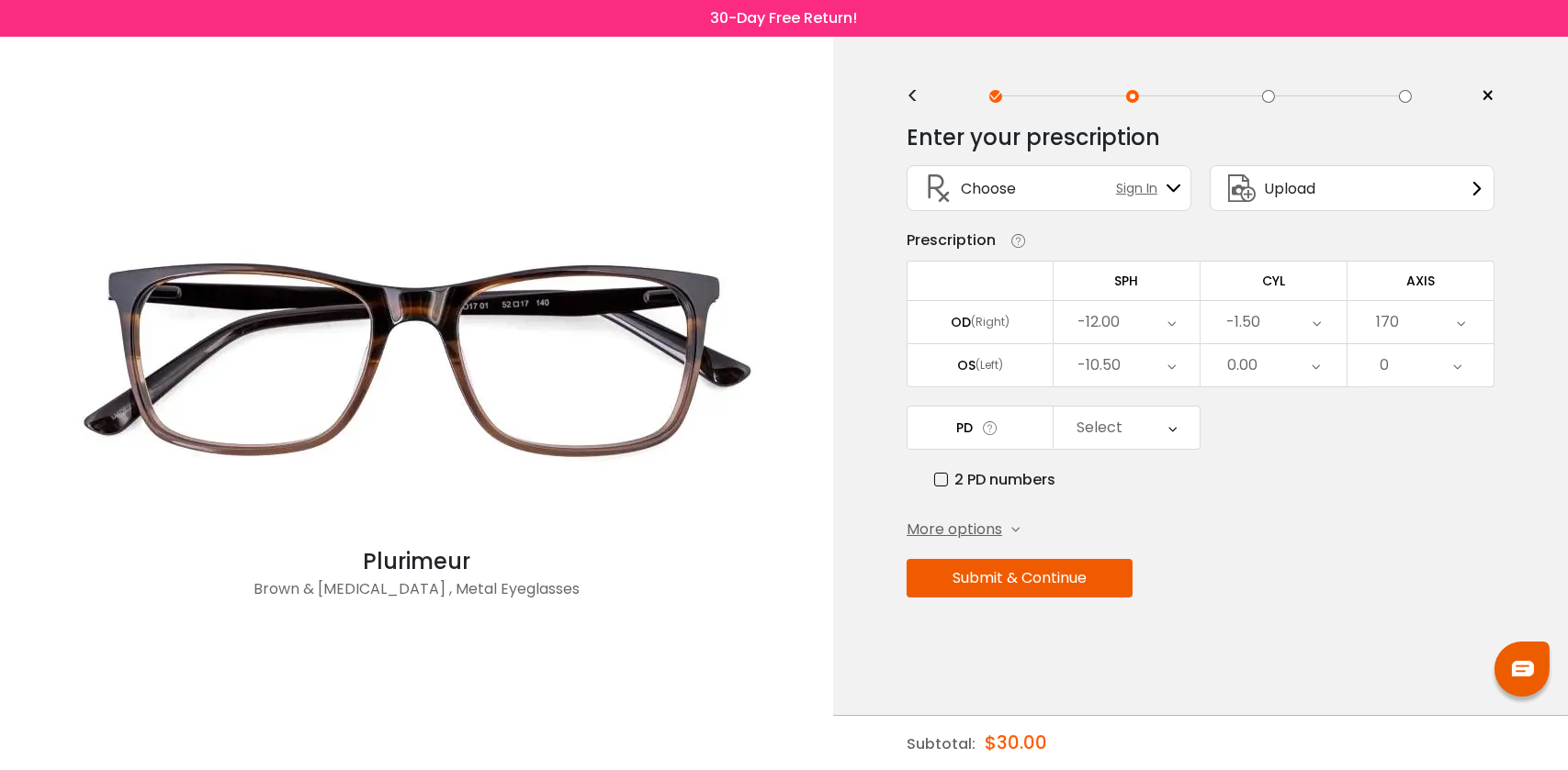
click at [1256, 376] on div "0.00" at bounding box center [1242, 366] width 30 height 37
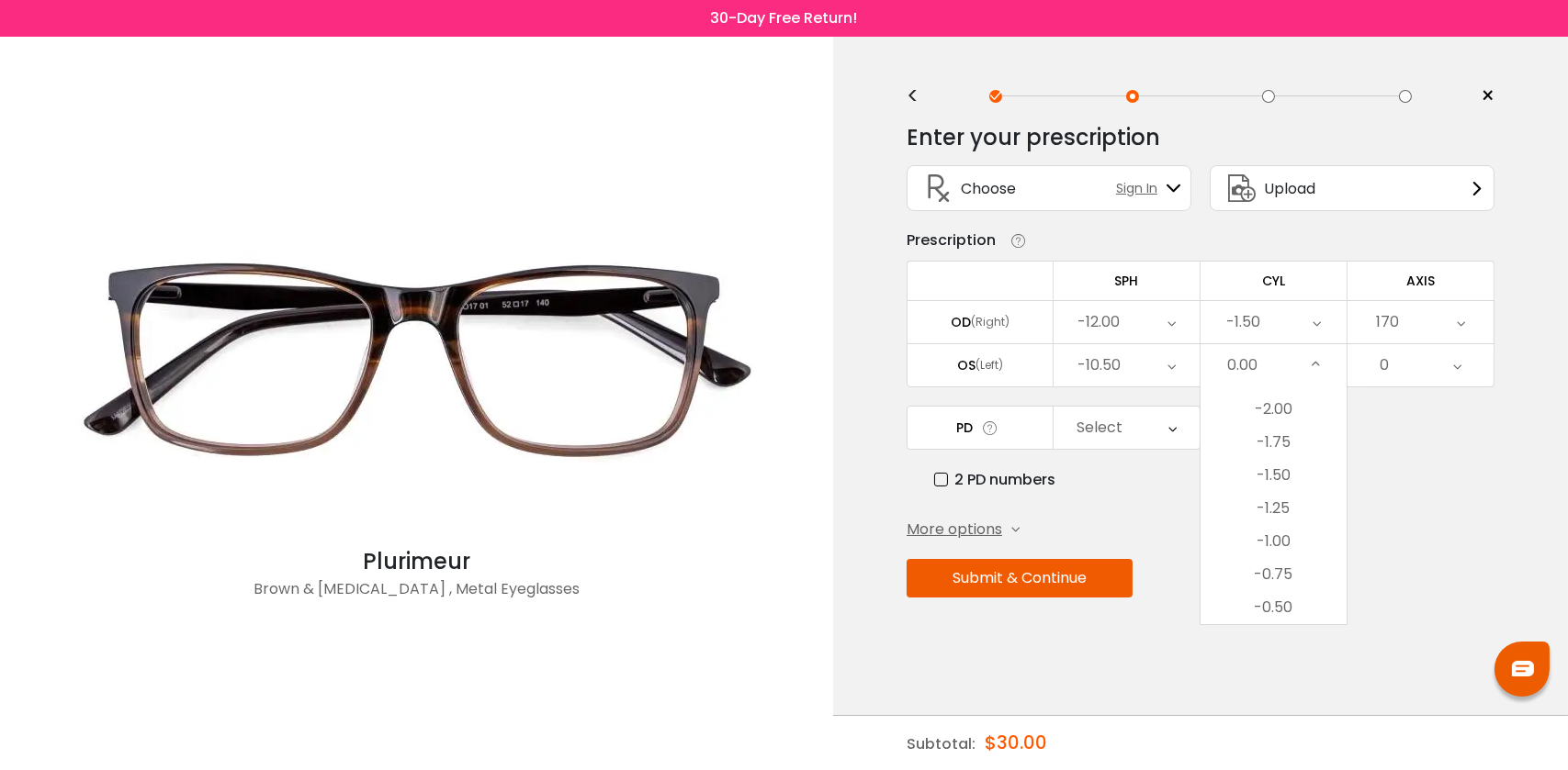
scroll to position [519, 0]
click at [1291, 442] on li "-1.75" at bounding box center [1273, 447] width 146 height 33
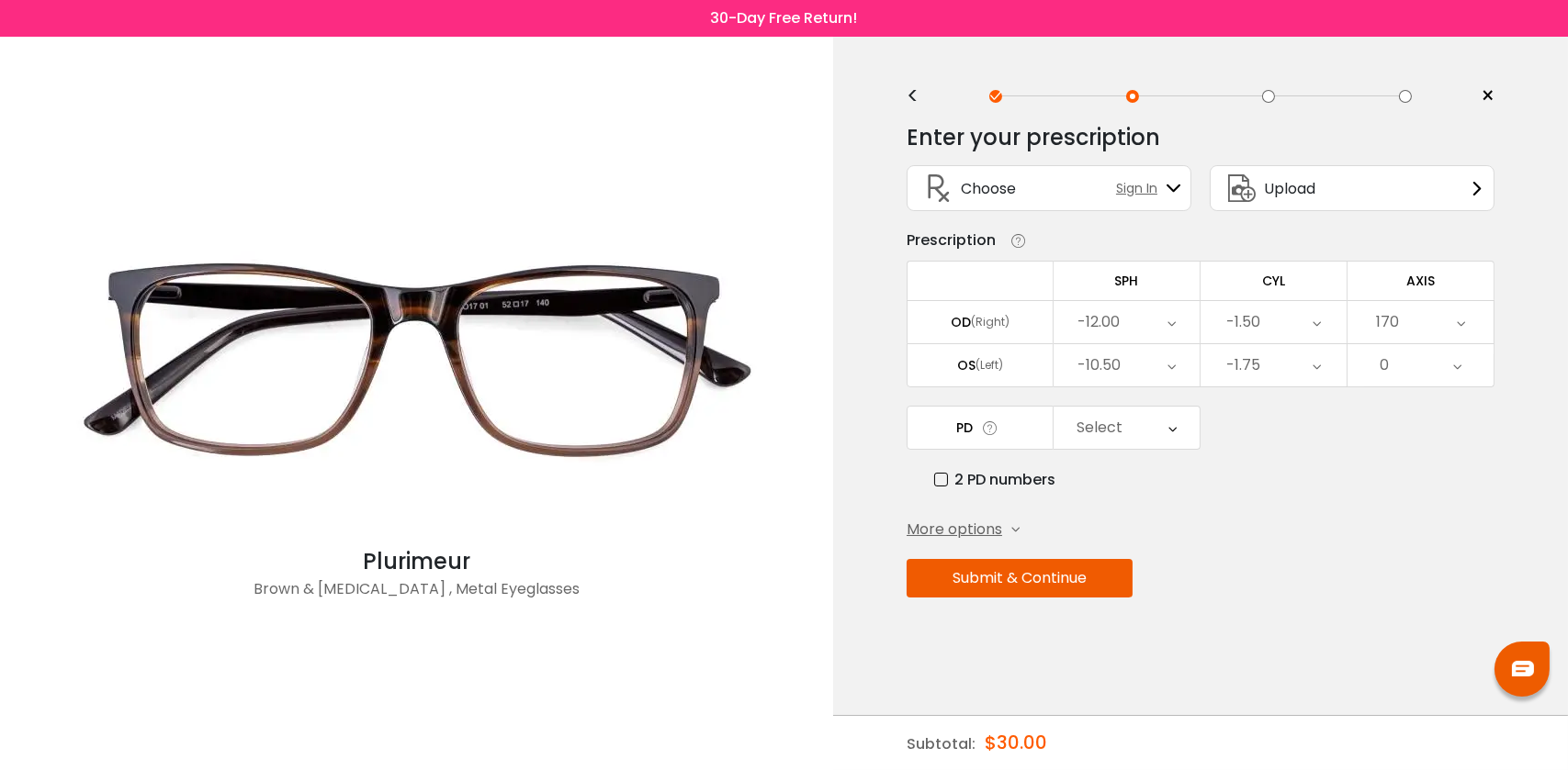
click at [1411, 367] on div "0" at bounding box center [1420, 366] width 146 height 42
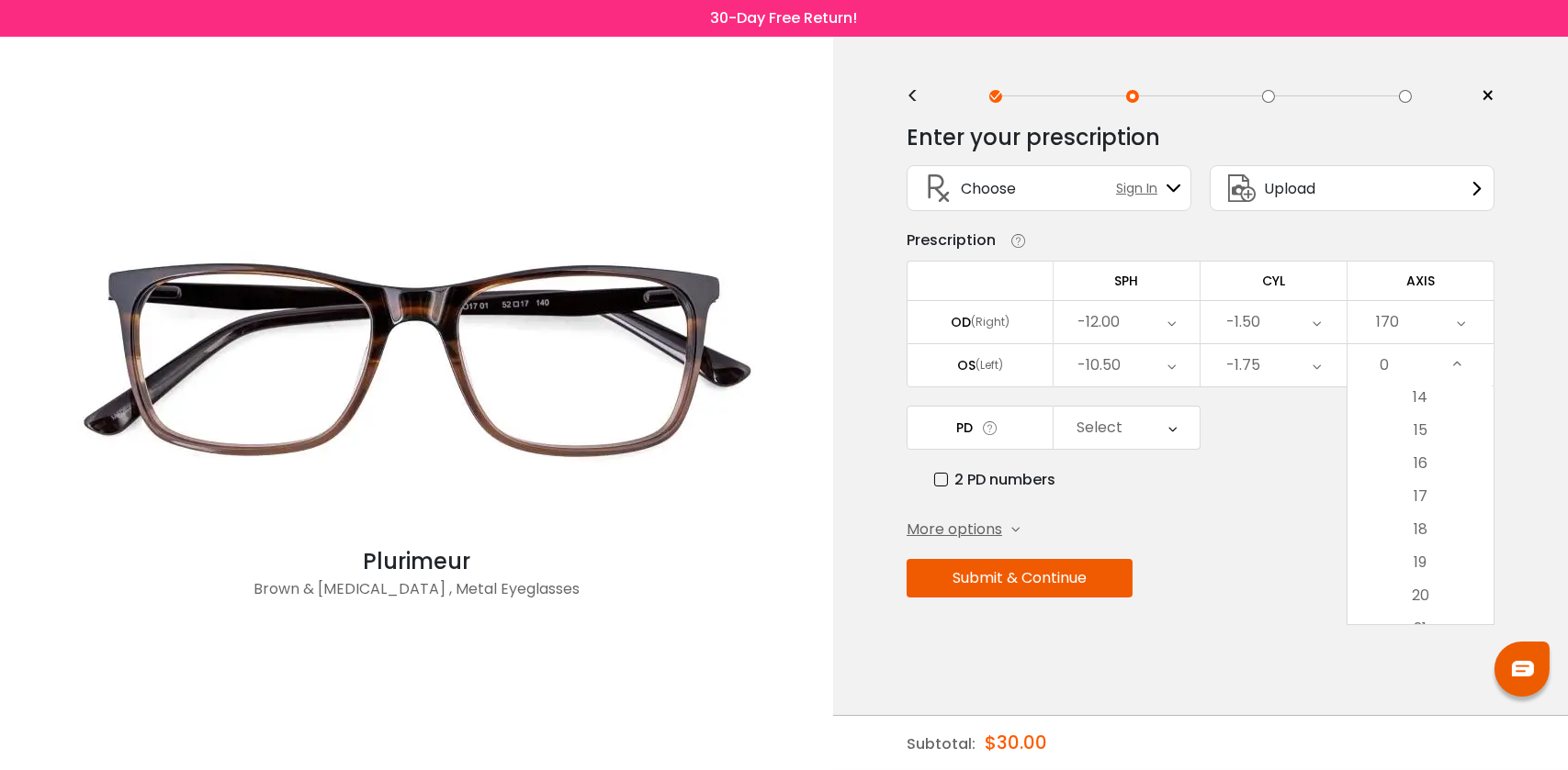
scroll to position [470, 0]
click at [1437, 497] on li "17" at bounding box center [1420, 496] width 146 height 33
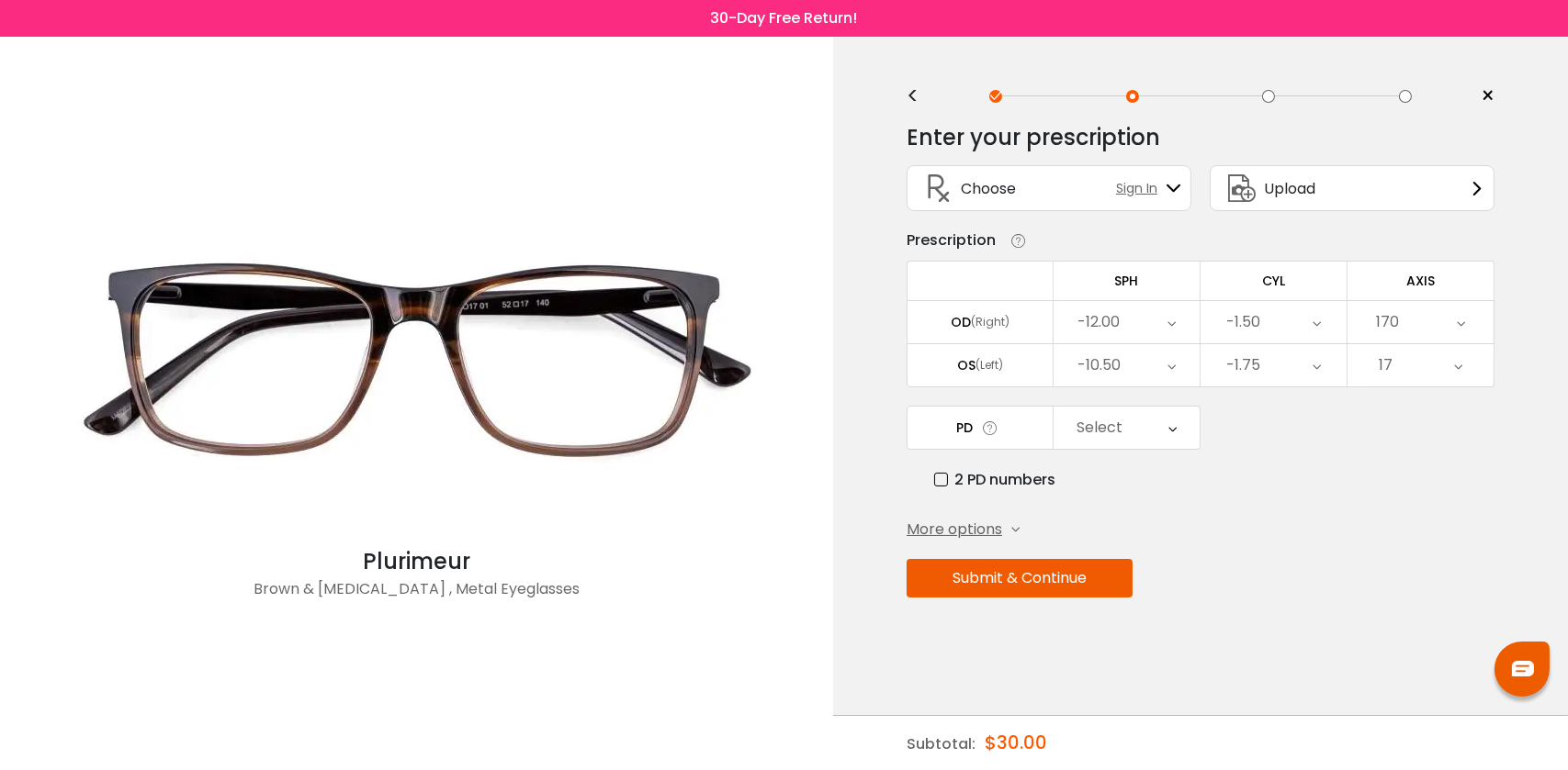
click at [1182, 430] on div "Select" at bounding box center [1126, 428] width 146 height 42
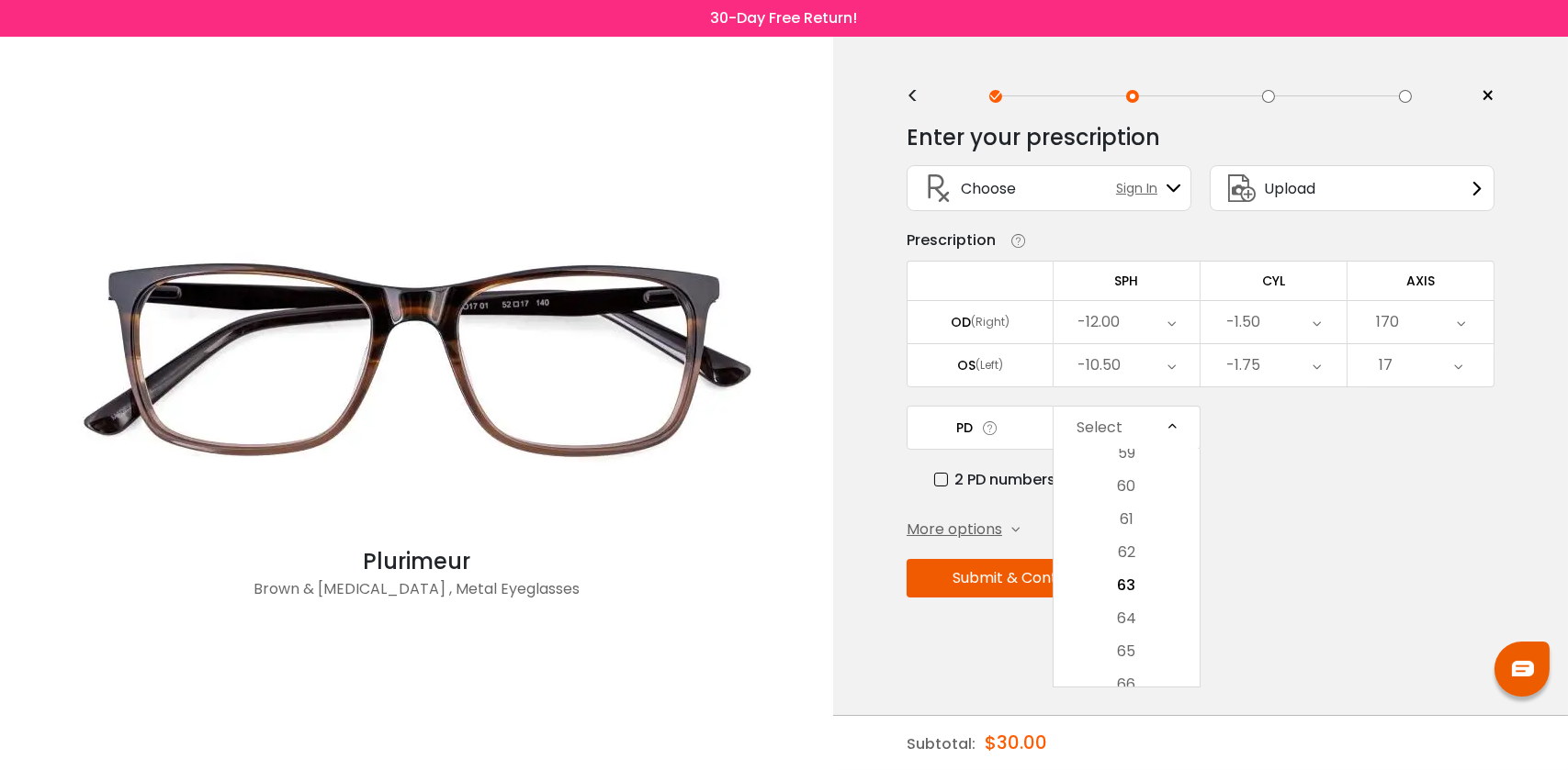
click at [1280, 450] on div "PD Select Cancel PD Save 46 47 48 49 50 51 52 53 54 55 56 57 58 59 60 61 62 63 …" at bounding box center [1200, 448] width 588 height 85
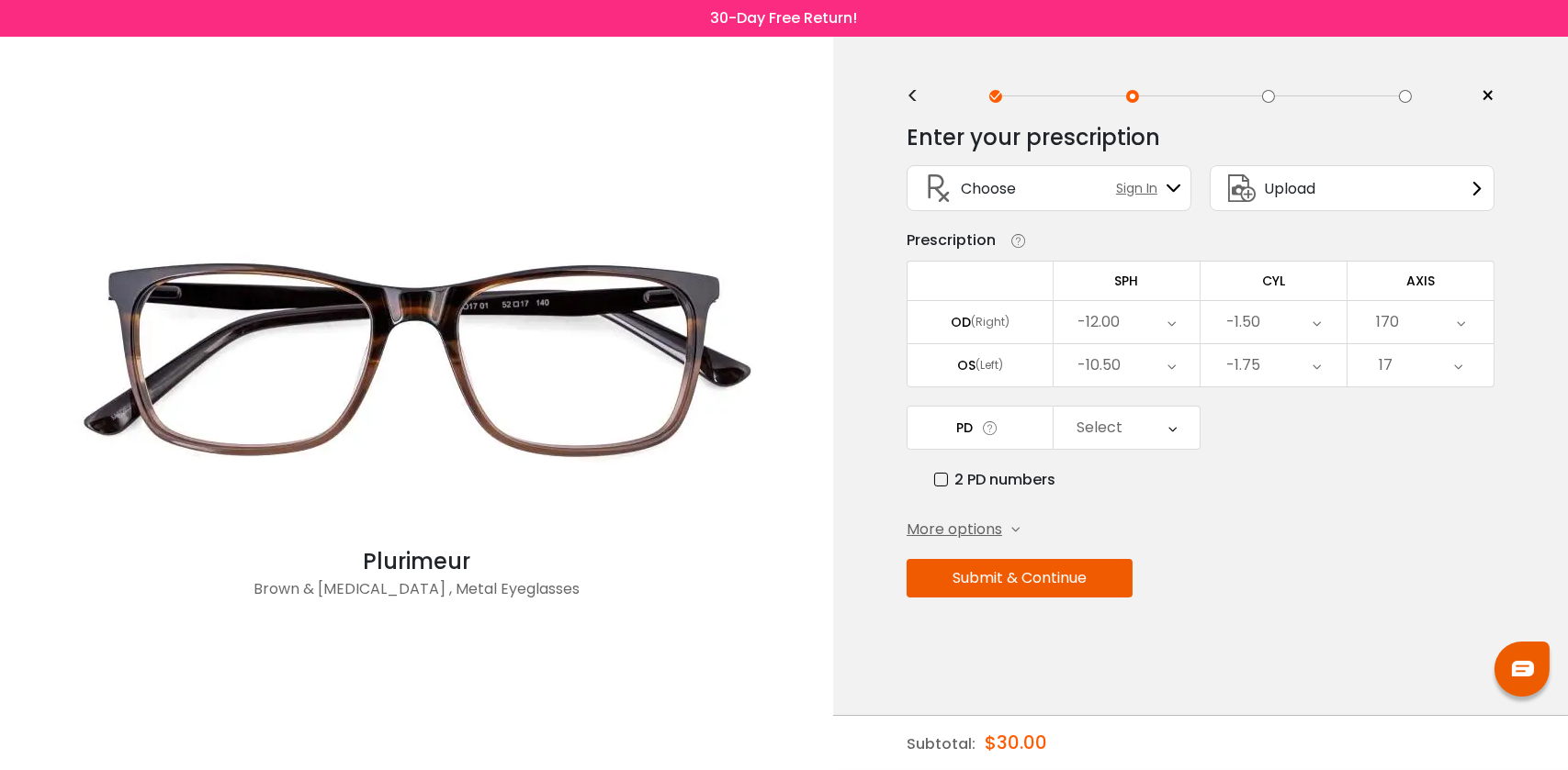
click at [1006, 535] on div "More options" at bounding box center [962, 530] width 113 height 22
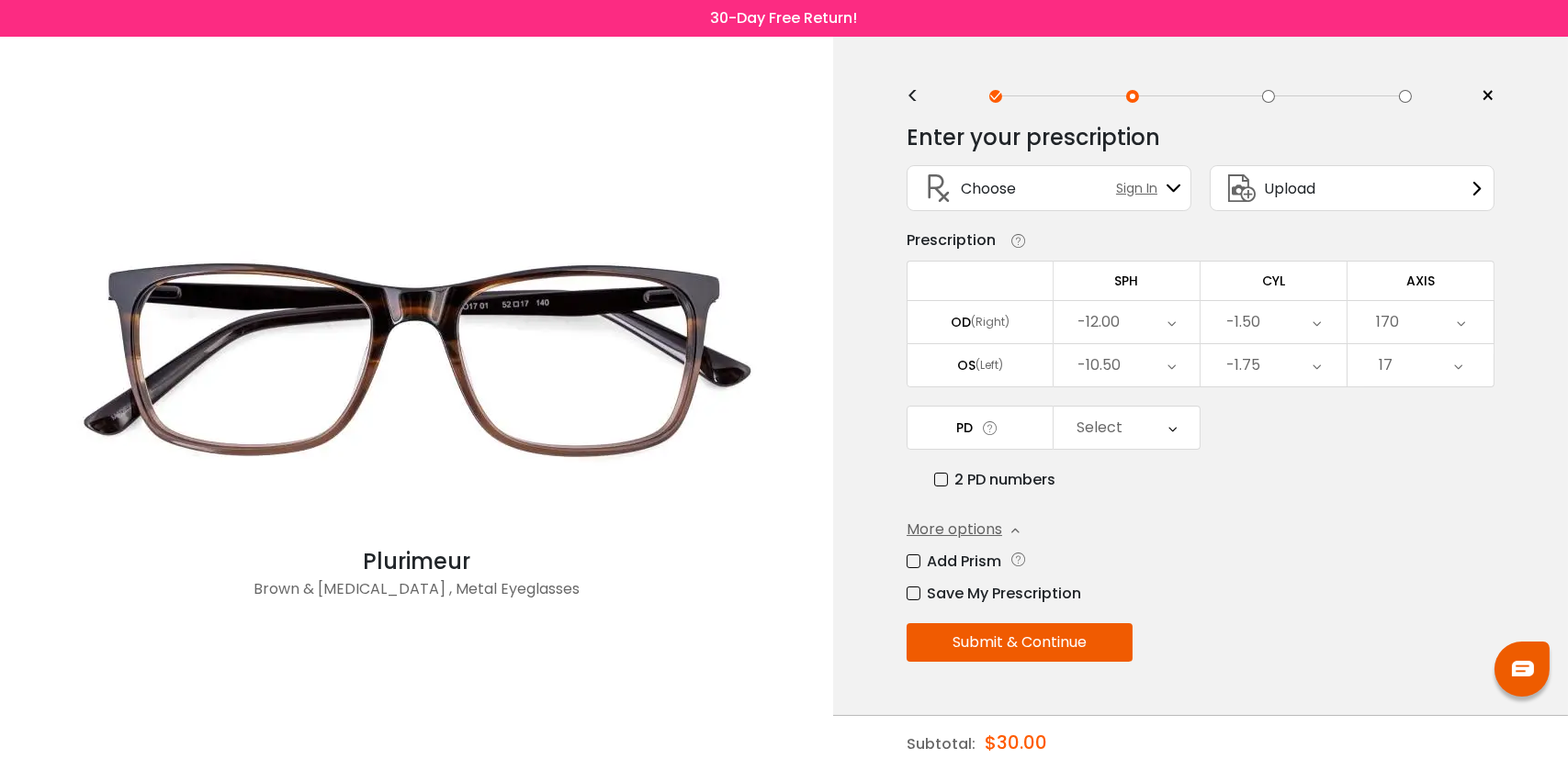
click at [971, 570] on label "Add Prism" at bounding box center [953, 561] width 95 height 23
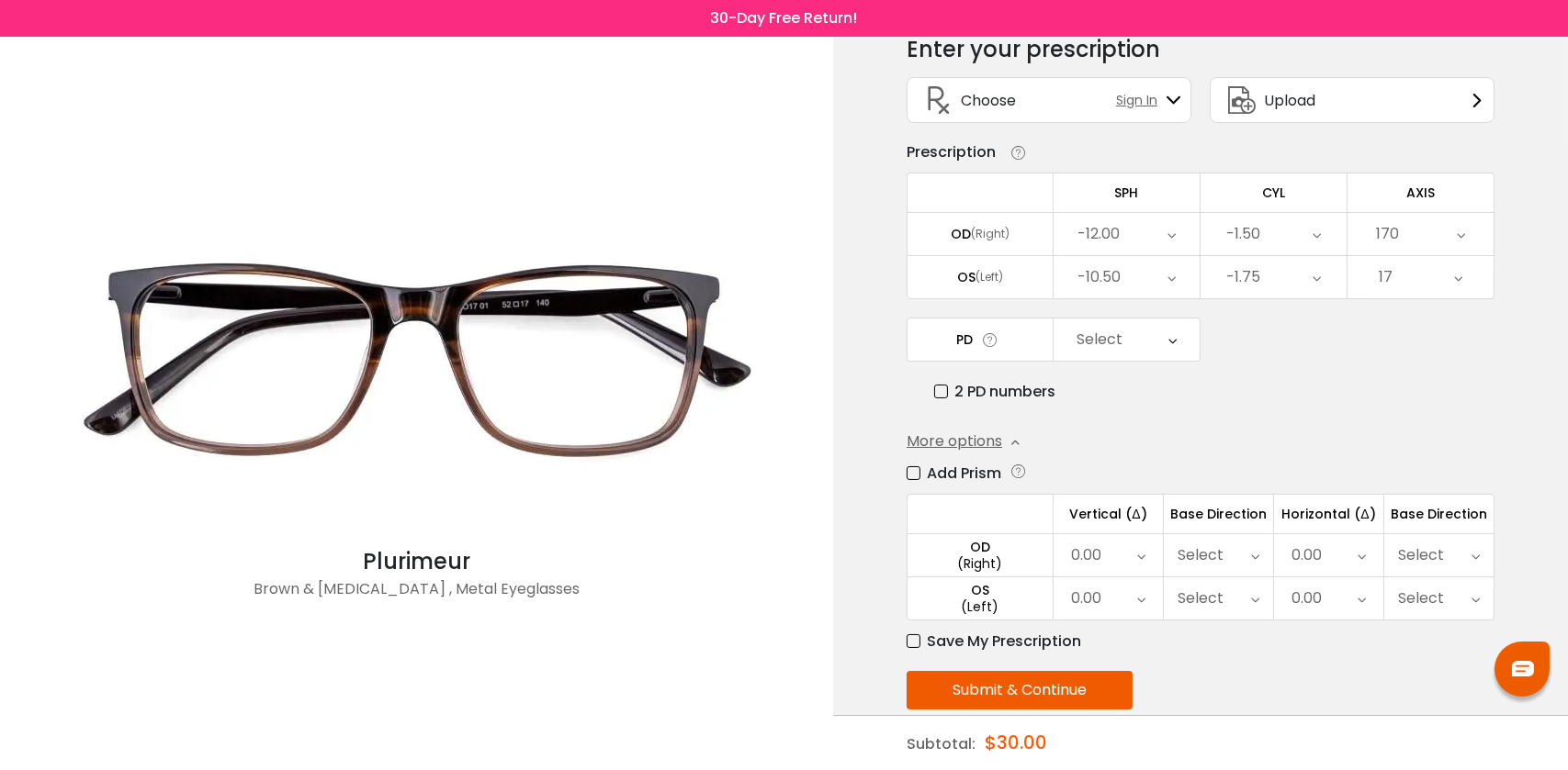
scroll to position [116, 0]
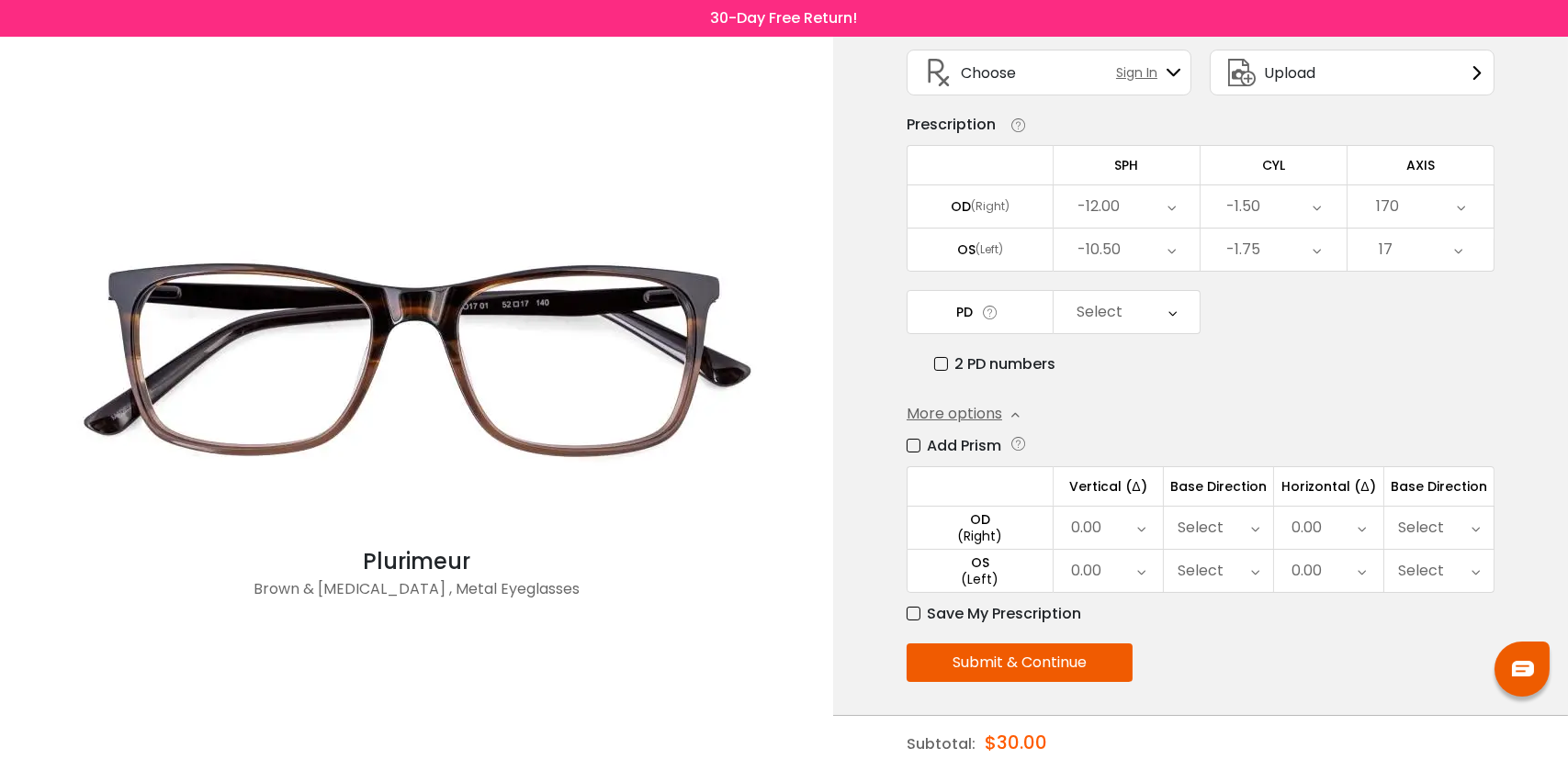
click at [1123, 529] on div "0.00" at bounding box center [1108, 528] width 109 height 42
click at [1235, 517] on div "Select" at bounding box center [1218, 528] width 109 height 42
click at [1242, 559] on li "Select" at bounding box center [1218, 567] width 109 height 33
click at [921, 435] on label "Add Prism" at bounding box center [953, 446] width 95 height 23
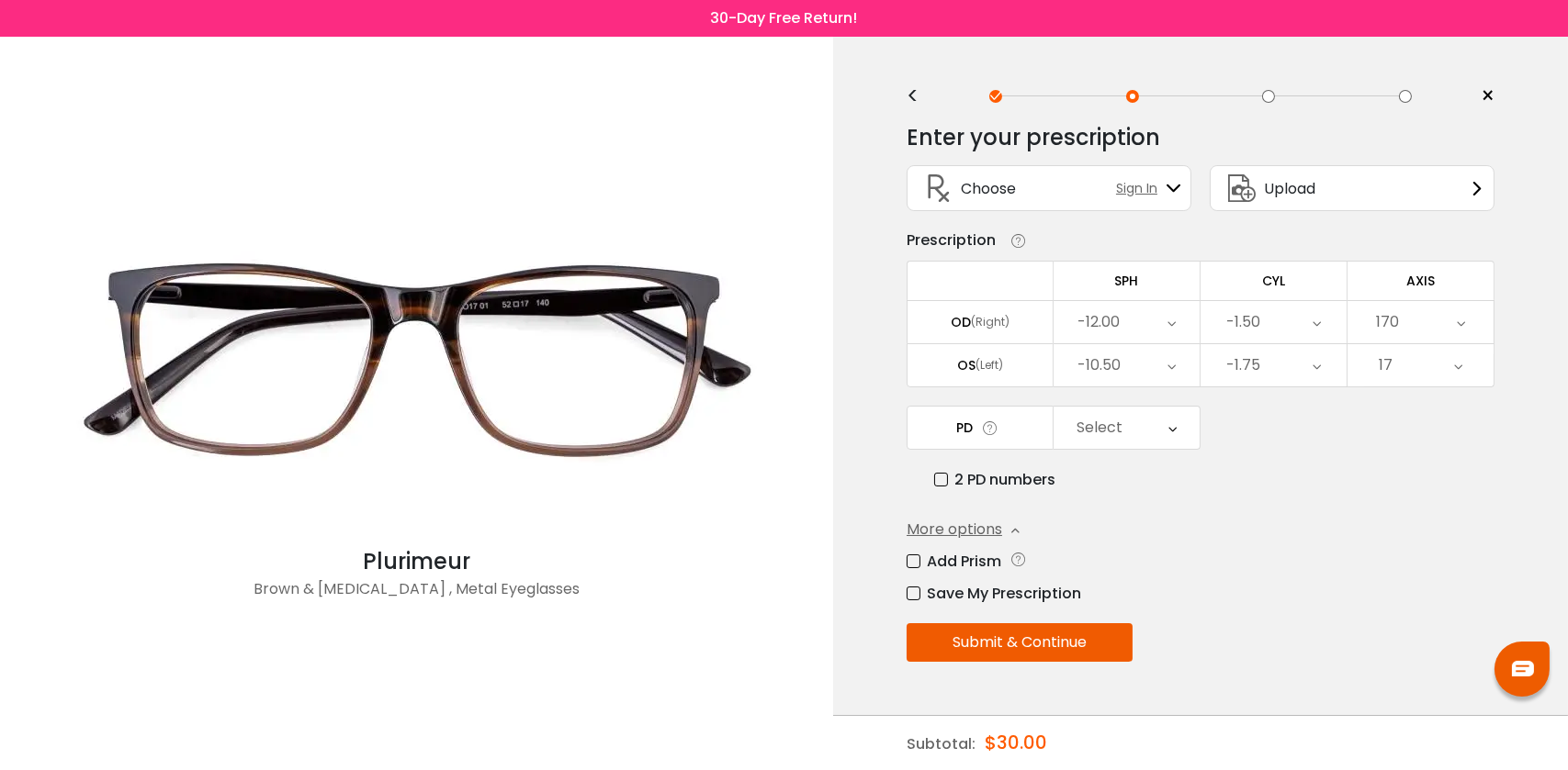
click at [1379, 192] on div "Upload" at bounding box center [1352, 188] width 285 height 46
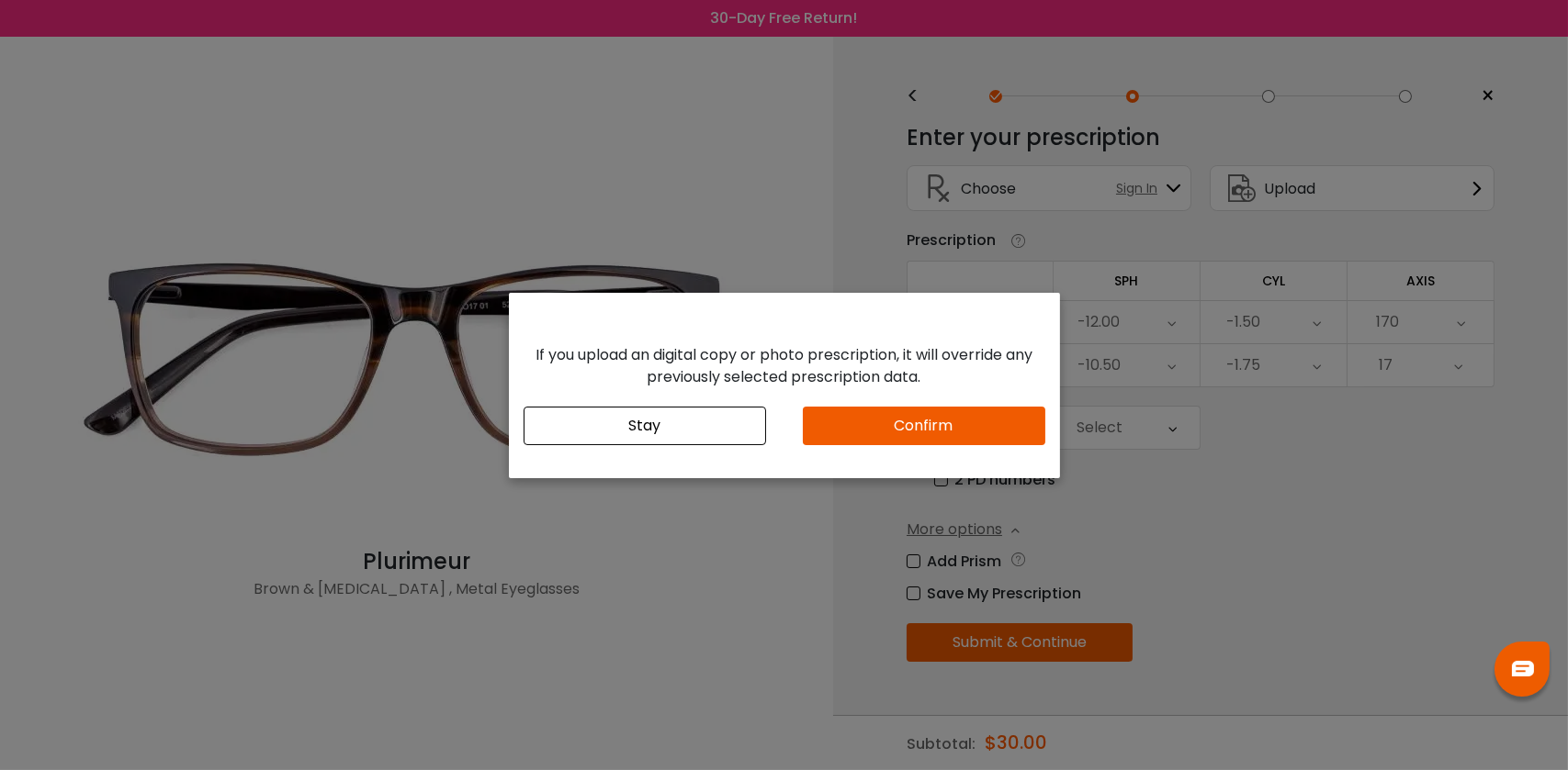
click at [918, 429] on button "Confirm" at bounding box center [924, 426] width 243 height 39
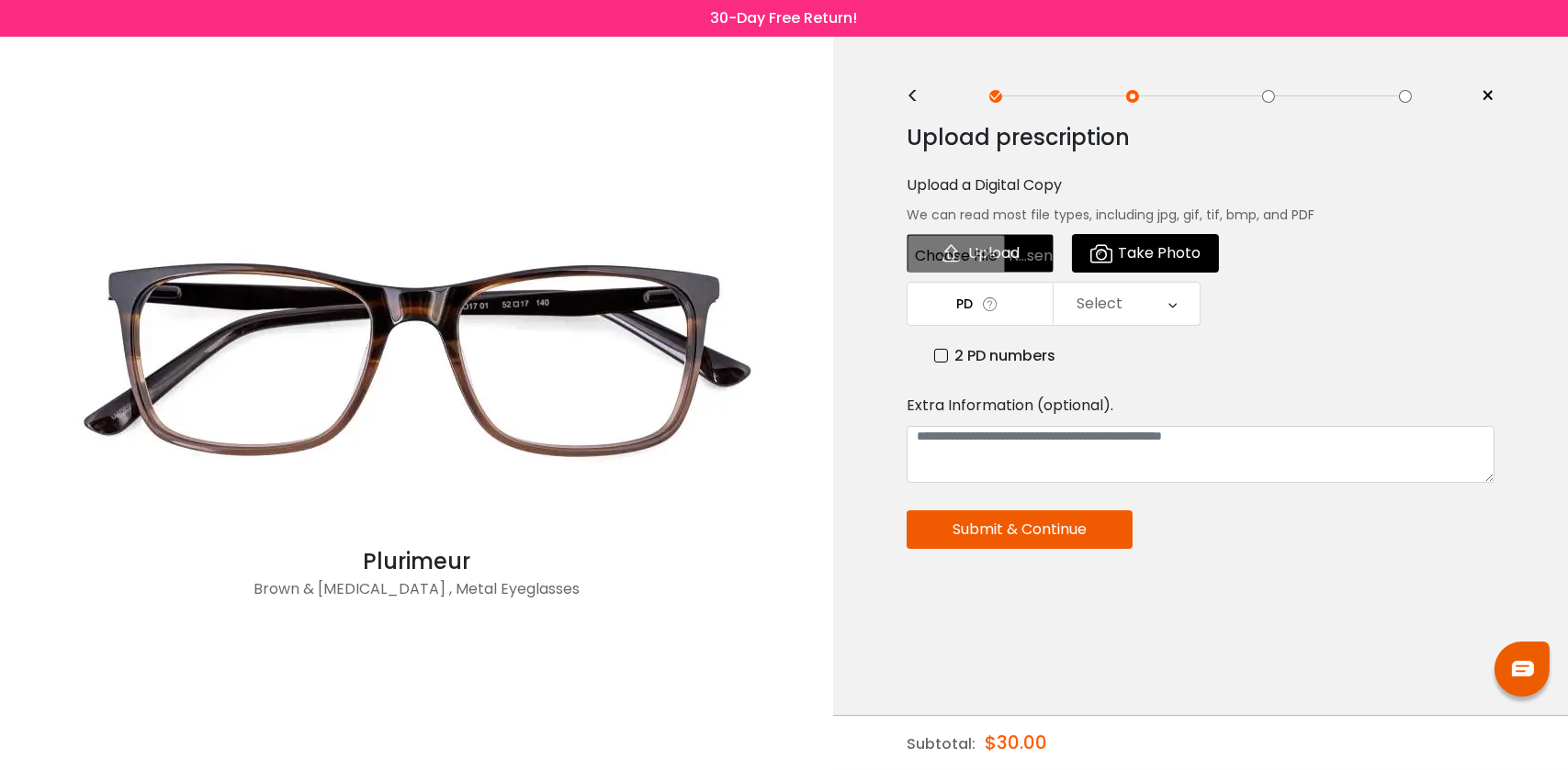
click at [1020, 254] on input "file" at bounding box center [980, 254] width 147 height 39
type input "**********"
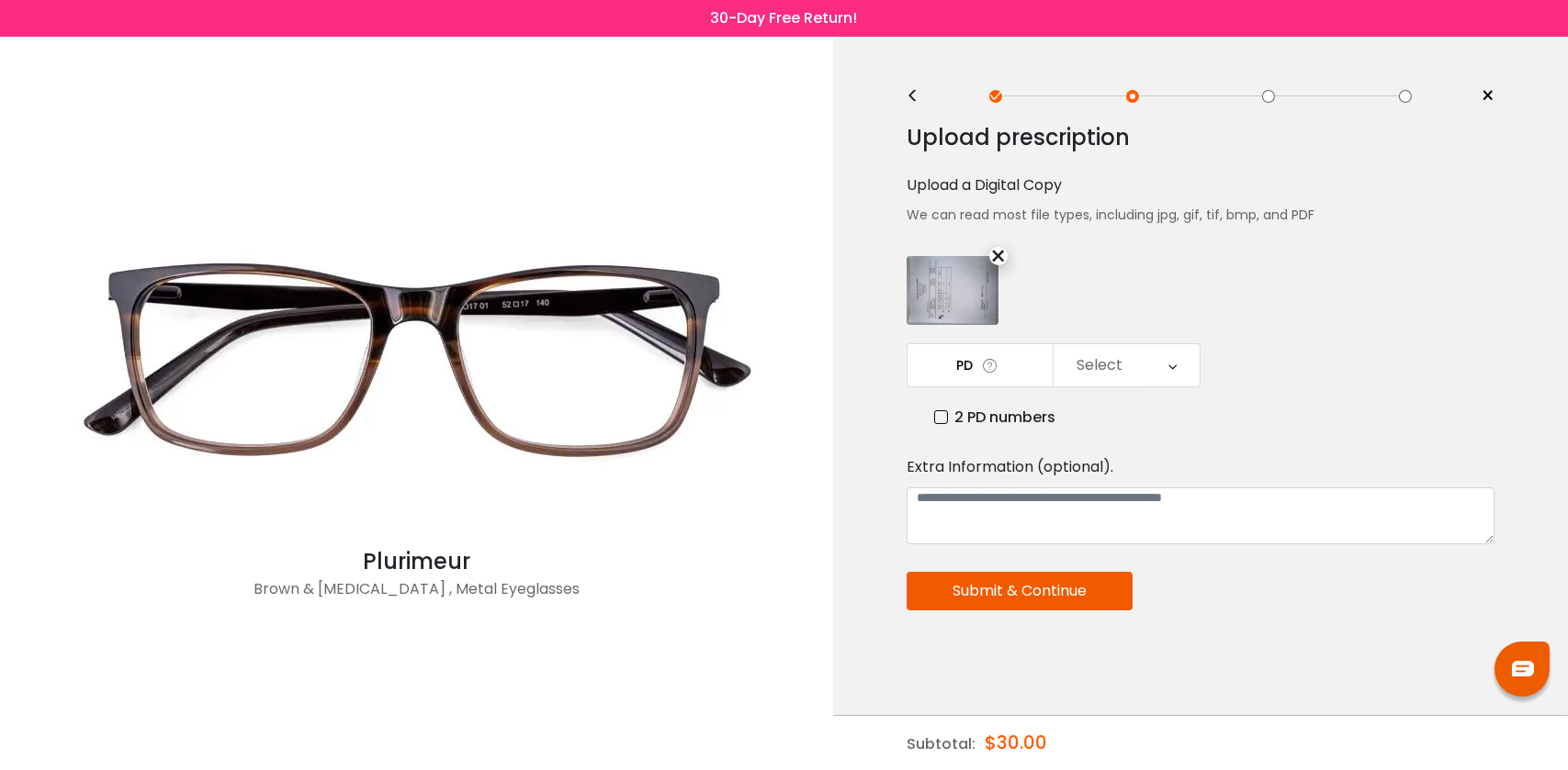
click at [1114, 594] on button "Submit & Continue" at bounding box center [1019, 592] width 226 height 39
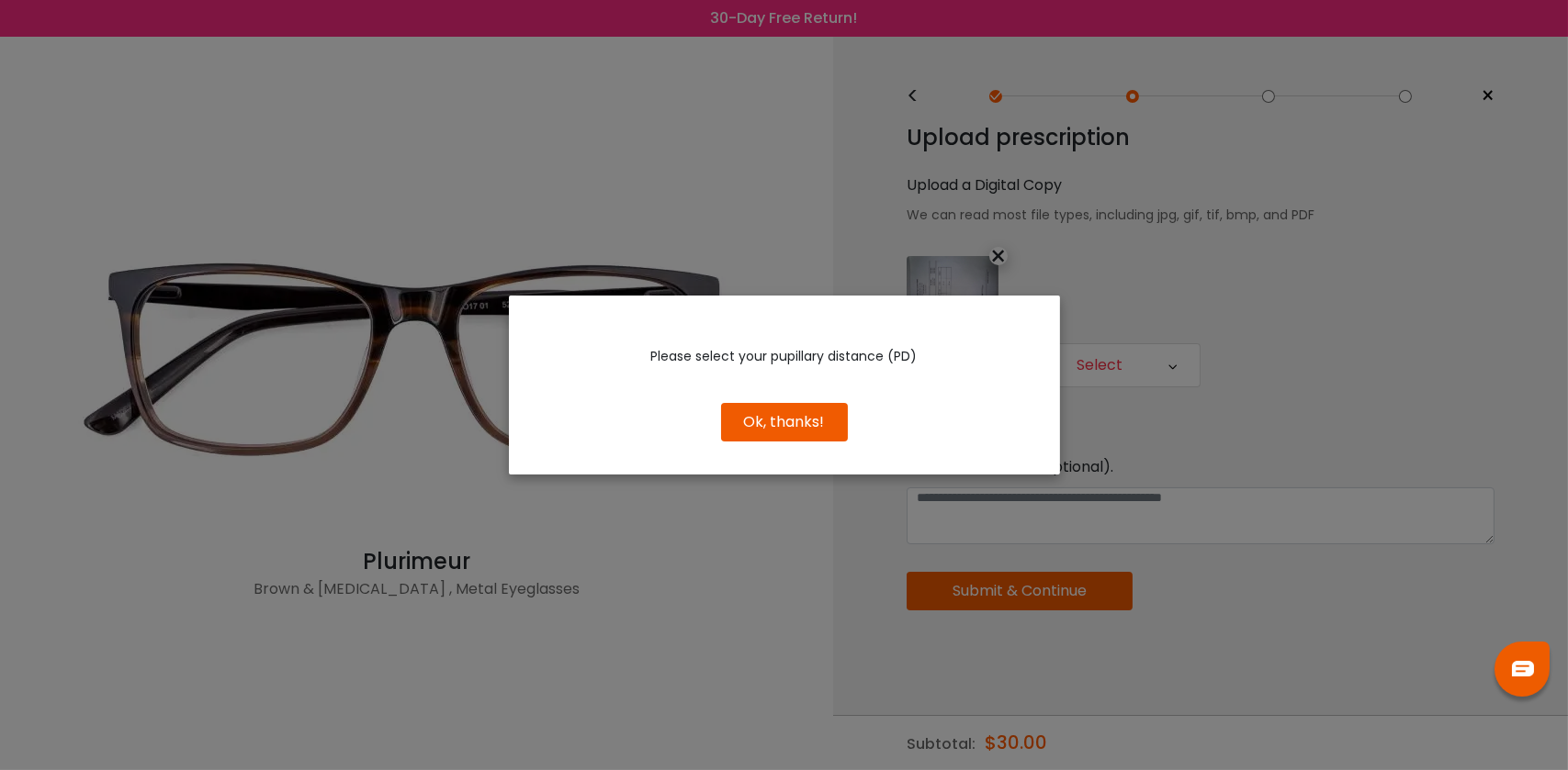
click at [824, 426] on button "Ok, thanks!" at bounding box center [784, 423] width 127 height 39
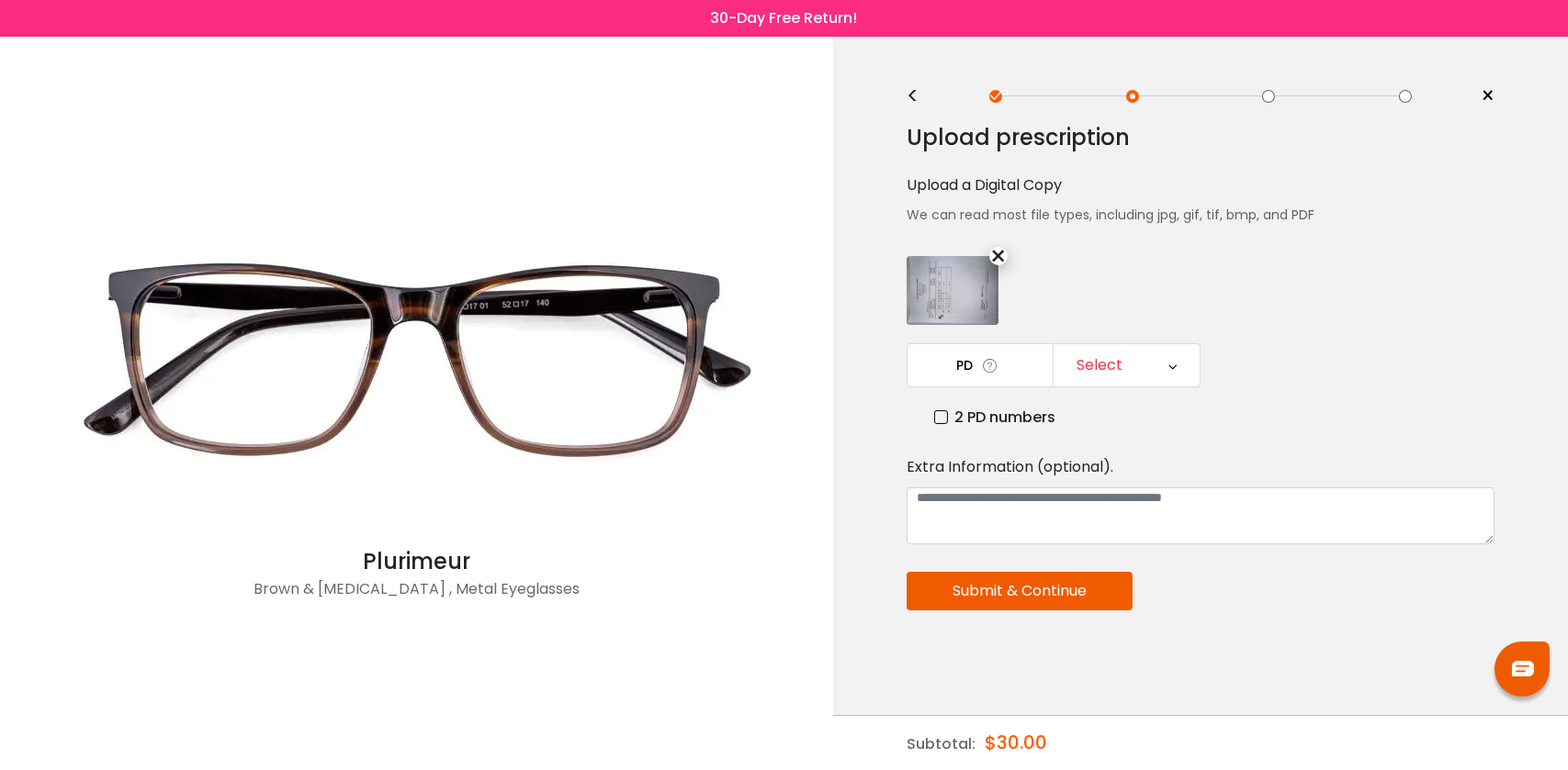
click at [997, 374] on icon at bounding box center [990, 366] width 18 height 19
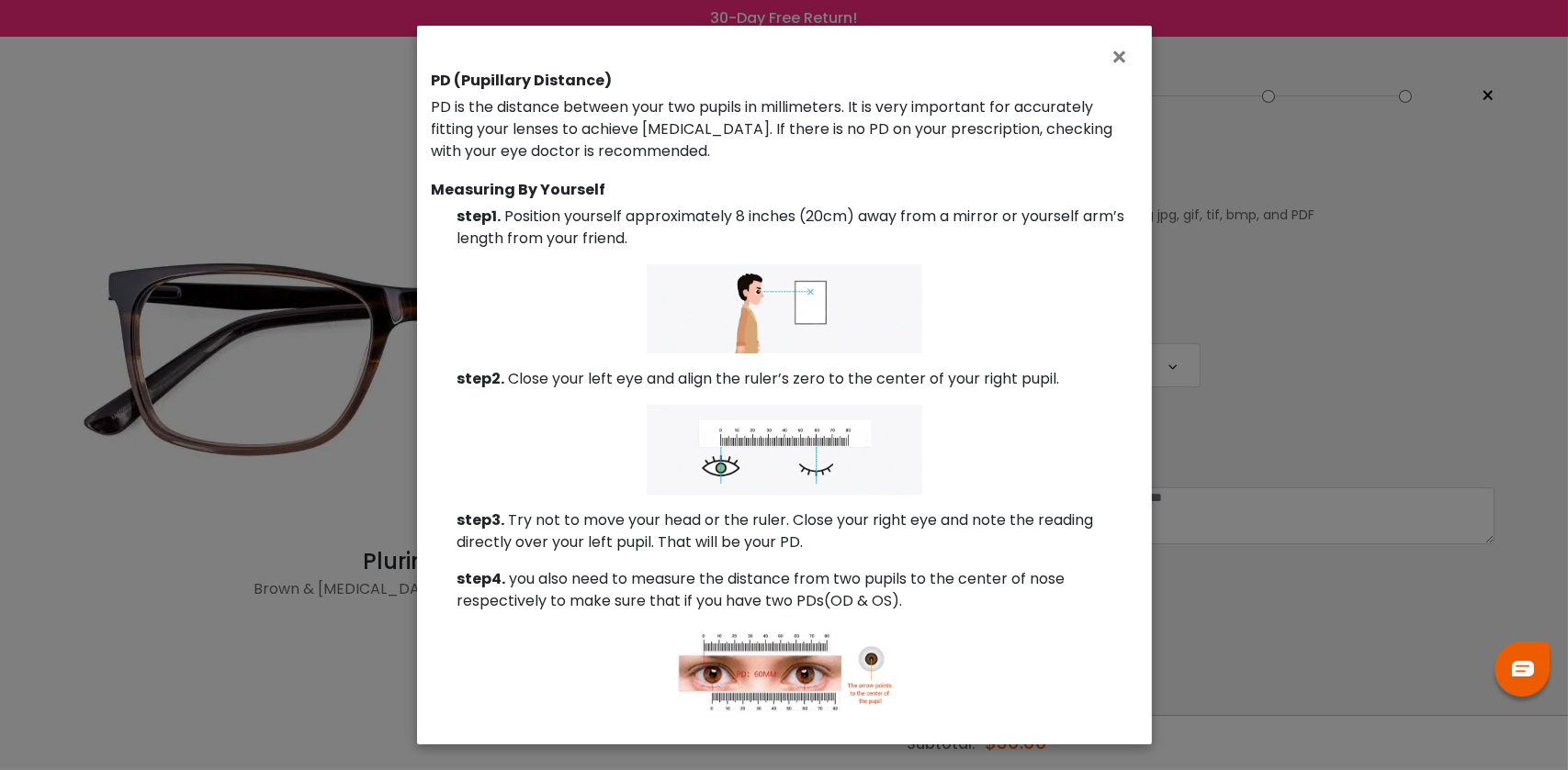
scroll to position [47, 0]
click at [1111, 66] on span "×" at bounding box center [1123, 57] width 27 height 40
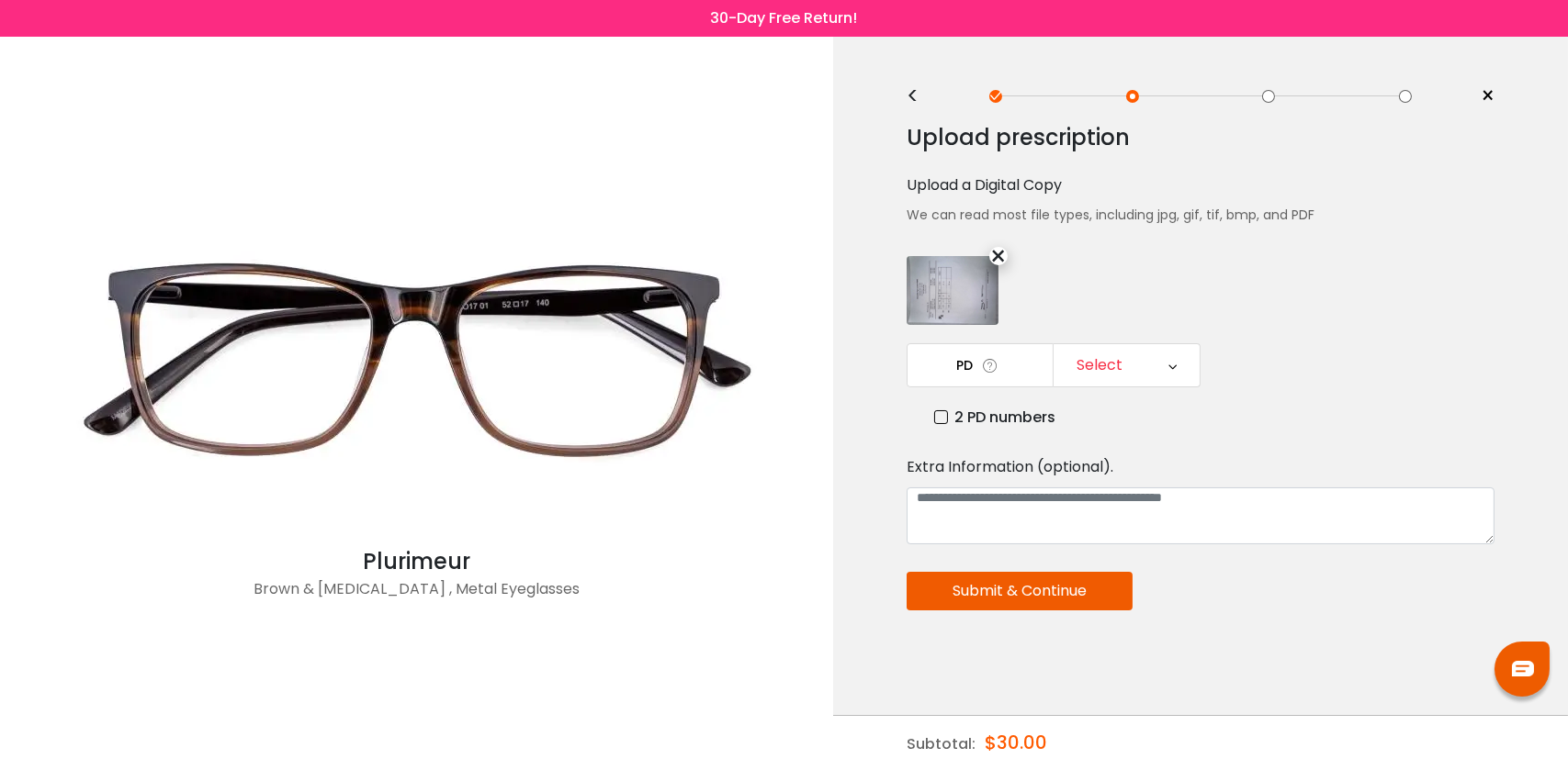
click at [1007, 367] on td "PD" at bounding box center [980, 366] width 147 height 44
click at [1003, 370] on span at bounding box center [988, 366] width 31 height 18
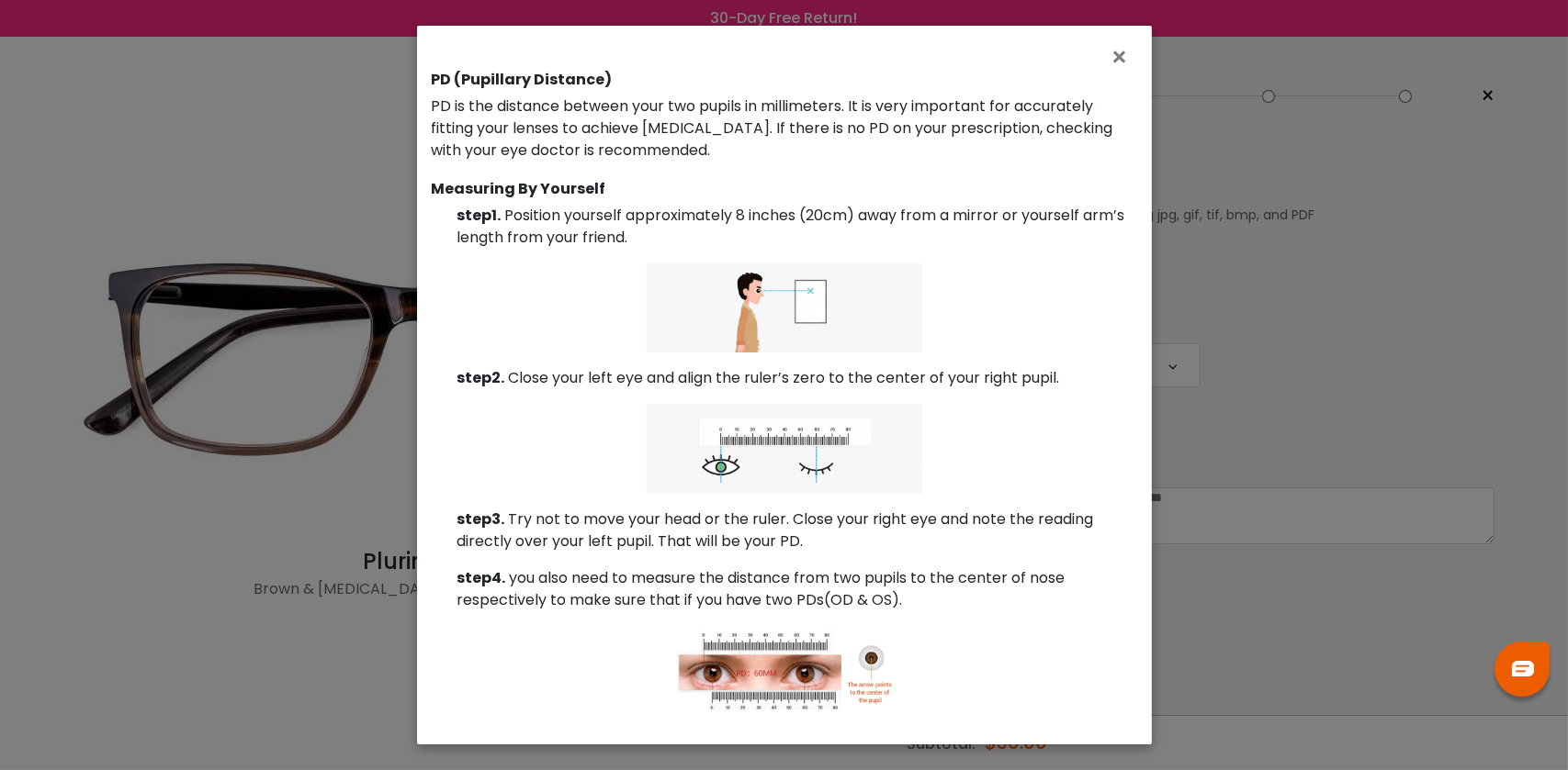
scroll to position [0, 0]
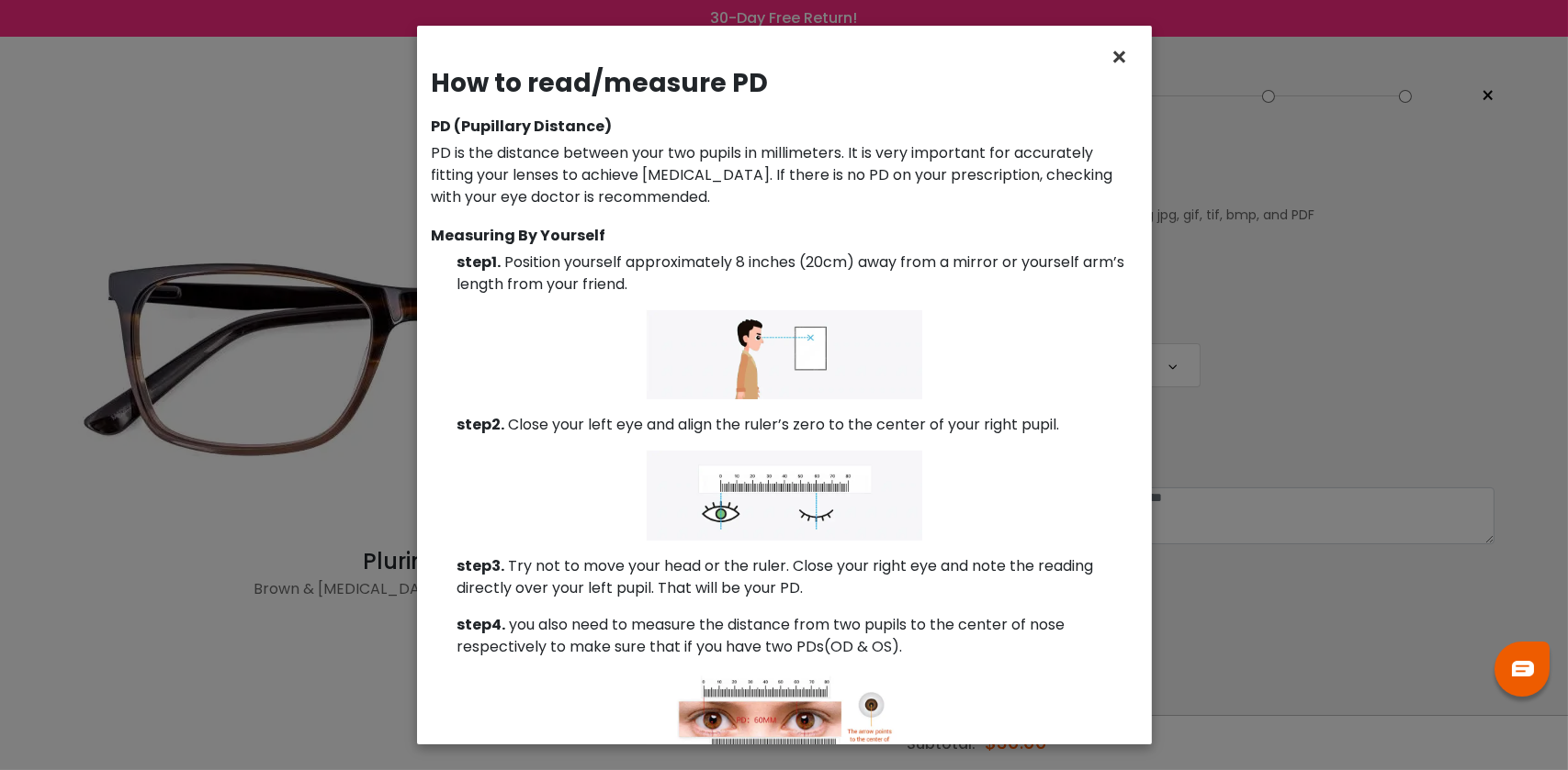
click at [1117, 61] on span "×" at bounding box center [1123, 57] width 27 height 40
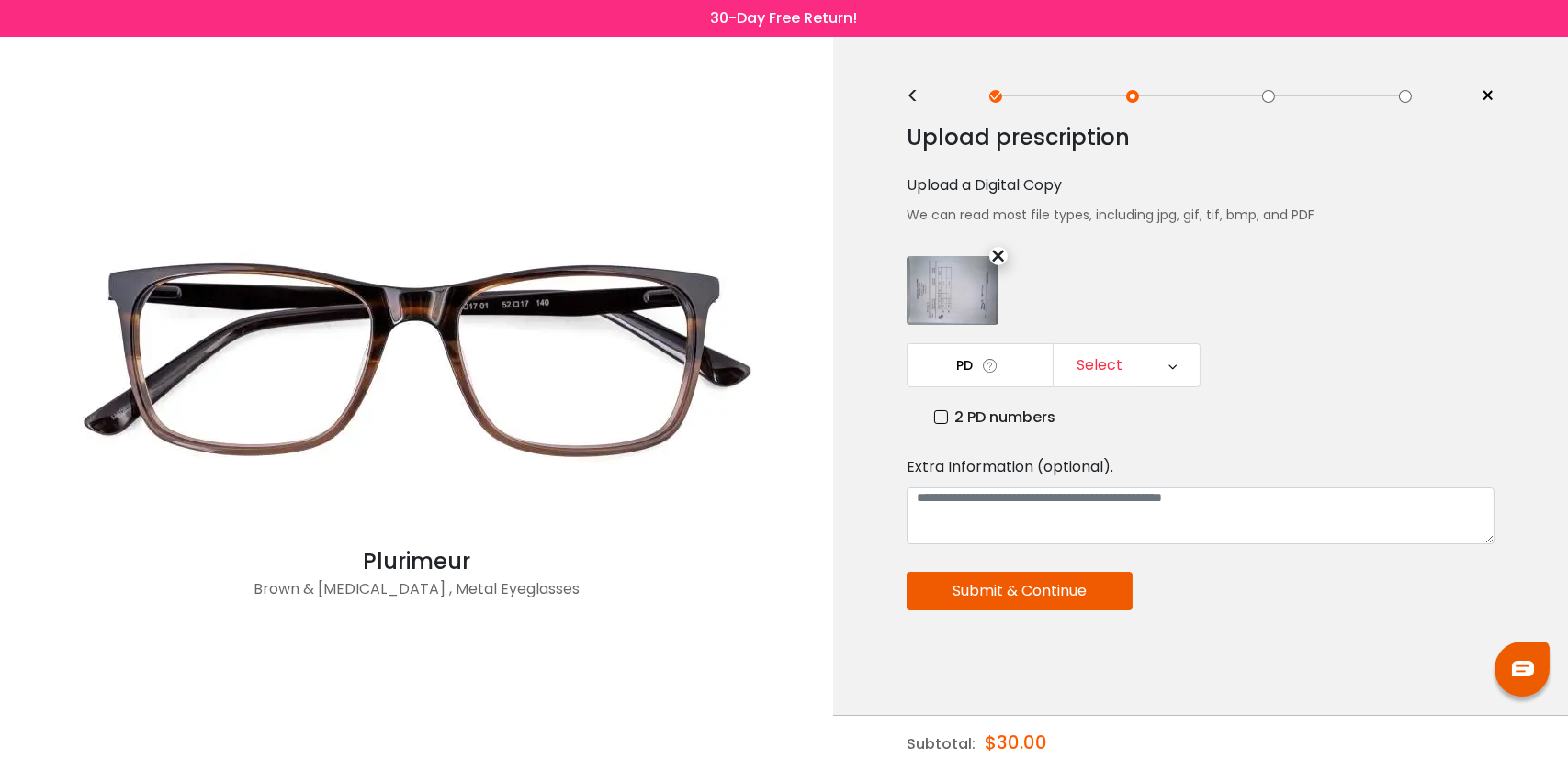
click at [1130, 388] on div "PD Select Cancel PD Save 46 47 48 49 50 51 52 53 54 55 56 57 58 59 60 61 62 63 …" at bounding box center [1200, 386] width 588 height 85
click at [1163, 366] on div "Select" at bounding box center [1126, 366] width 146 height 42
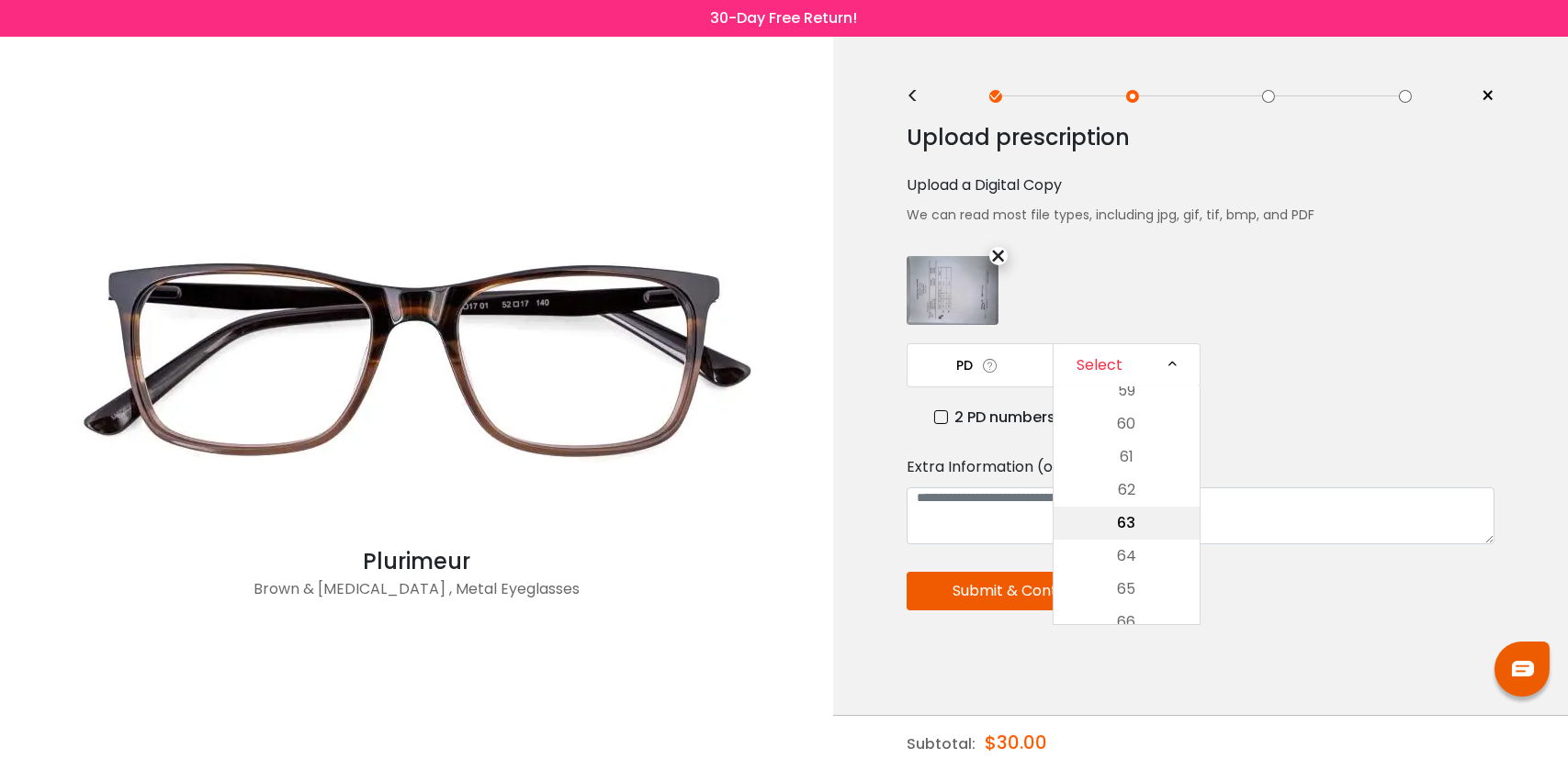
click at [1130, 524] on li "63" at bounding box center [1126, 524] width 146 height 33
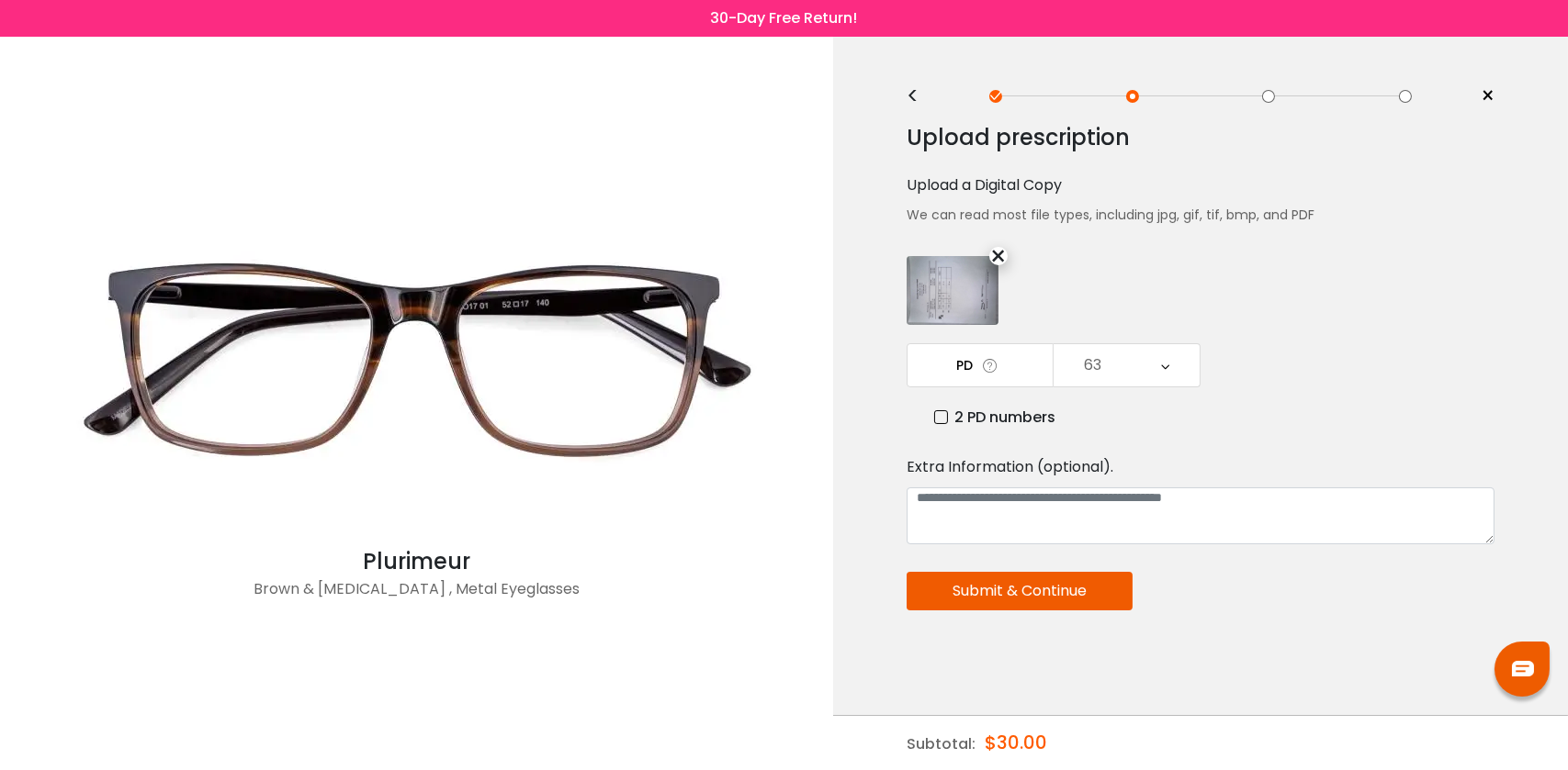
click at [1080, 600] on button "Submit & Continue" at bounding box center [1019, 592] width 226 height 39
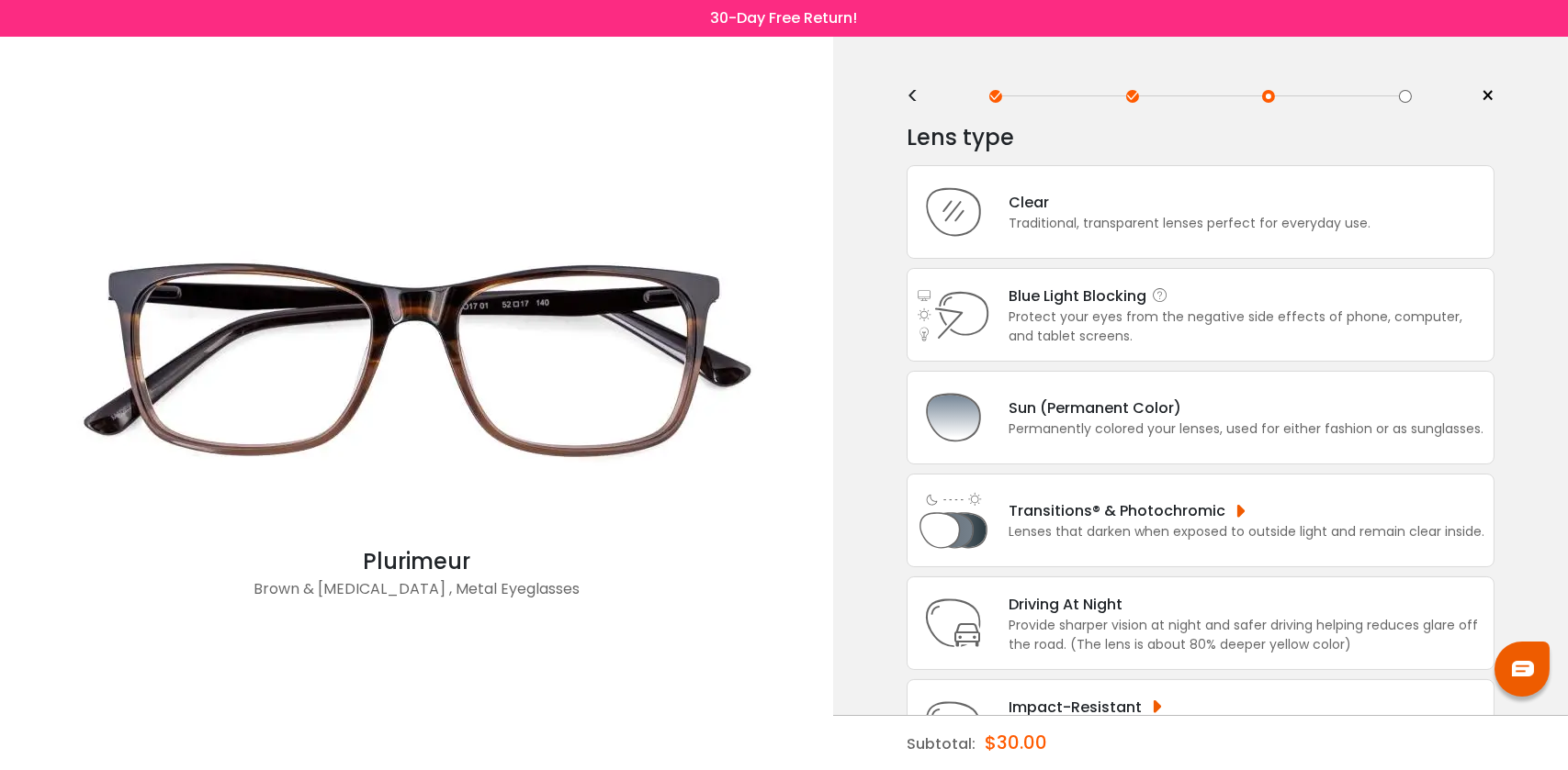
click at [1434, 326] on div "Protect your eyes from the negative side effects of phone, computer, and tablet…" at bounding box center [1246, 327] width 476 height 39
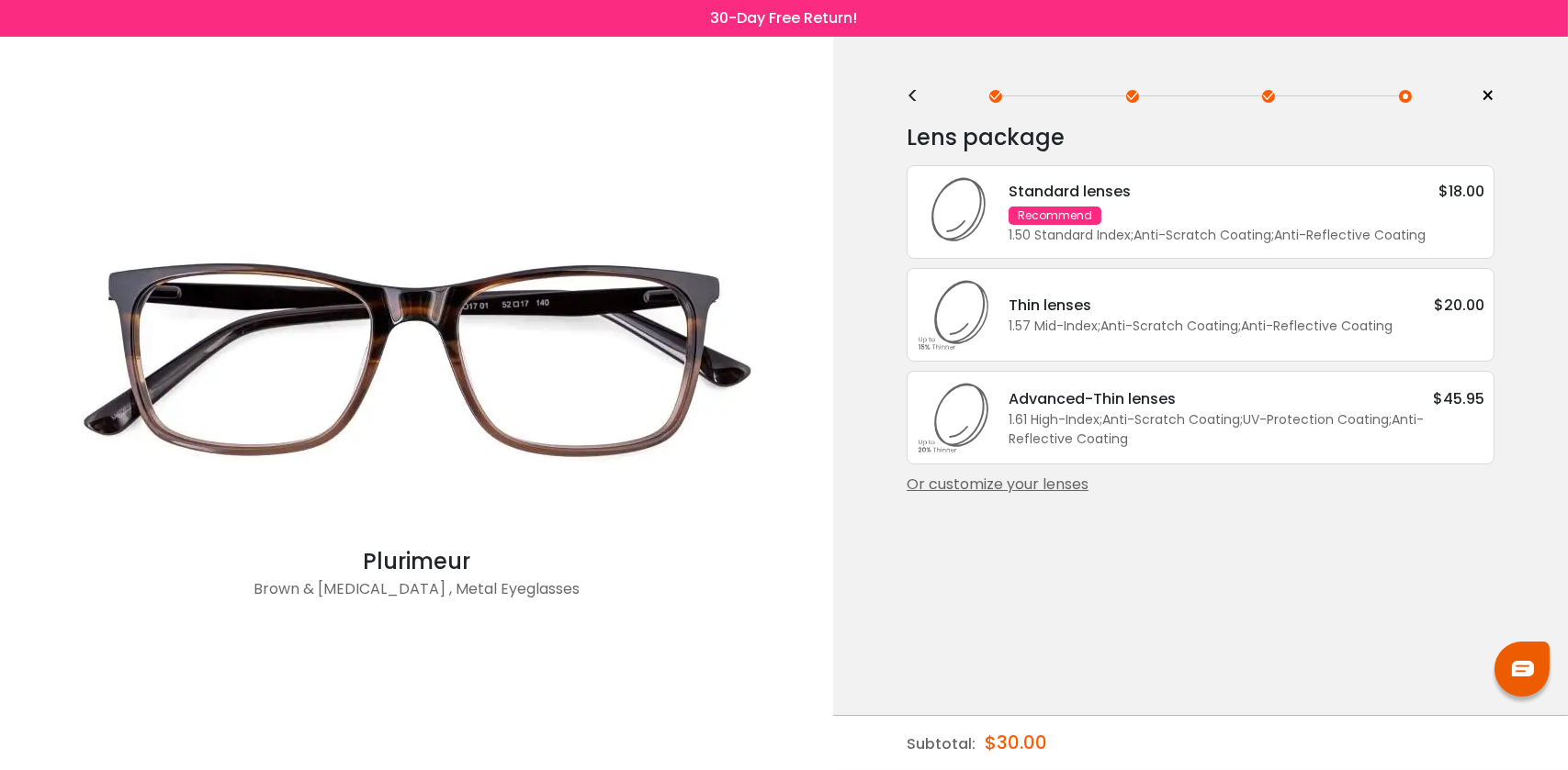
click at [1437, 226] on div "1.50 Standard Index ; Anti-Scratch Coating ; Anti-Reflective Coating ;" at bounding box center [1246, 235] width 476 height 19
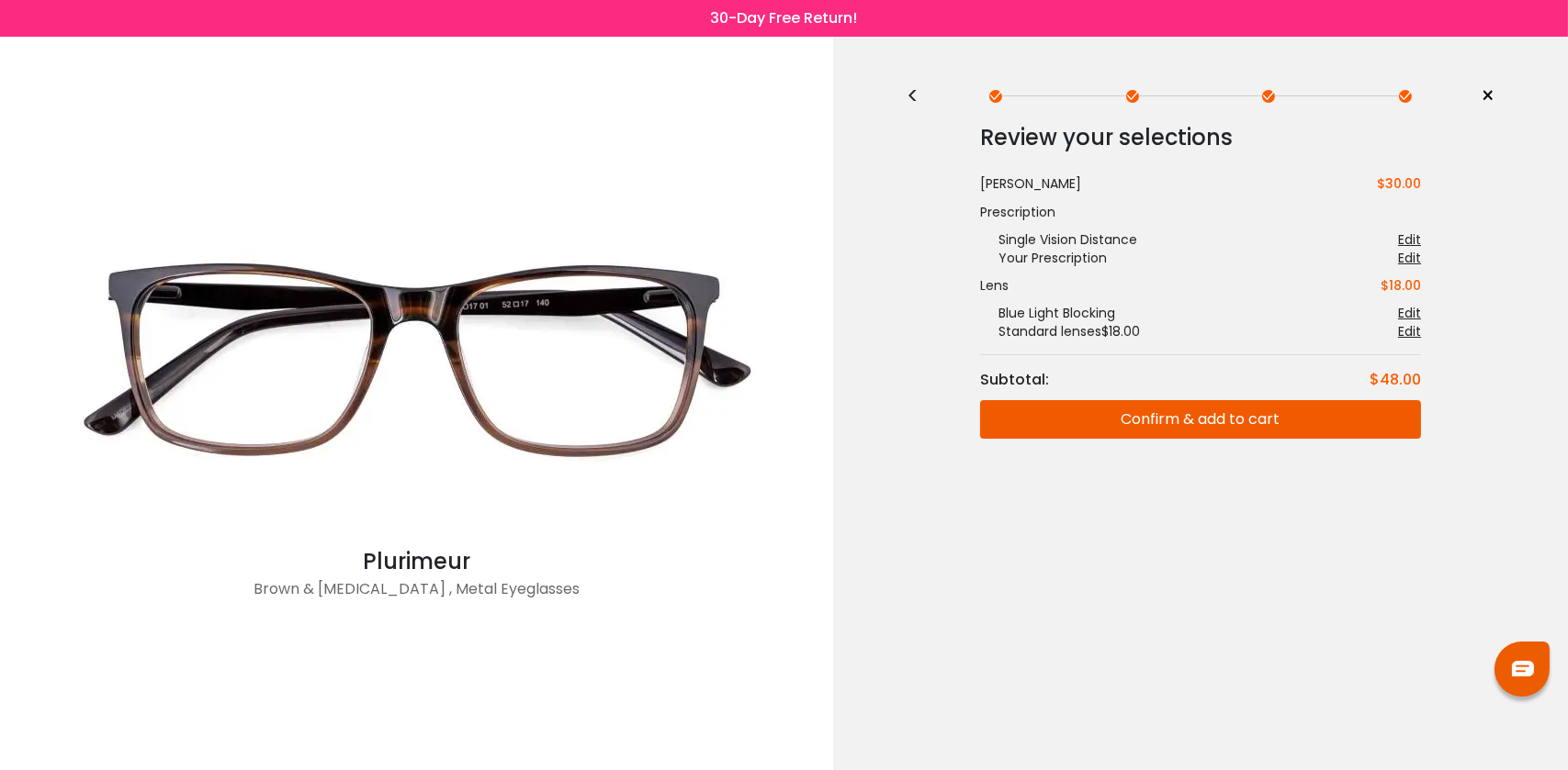
click at [905, 92] on div "< × Choose your usage Single Vision (Distance) This lens helps you see details …" at bounding box center [1199, 403] width 734 height 733
click at [911, 91] on div "<" at bounding box center [920, 96] width 28 height 15
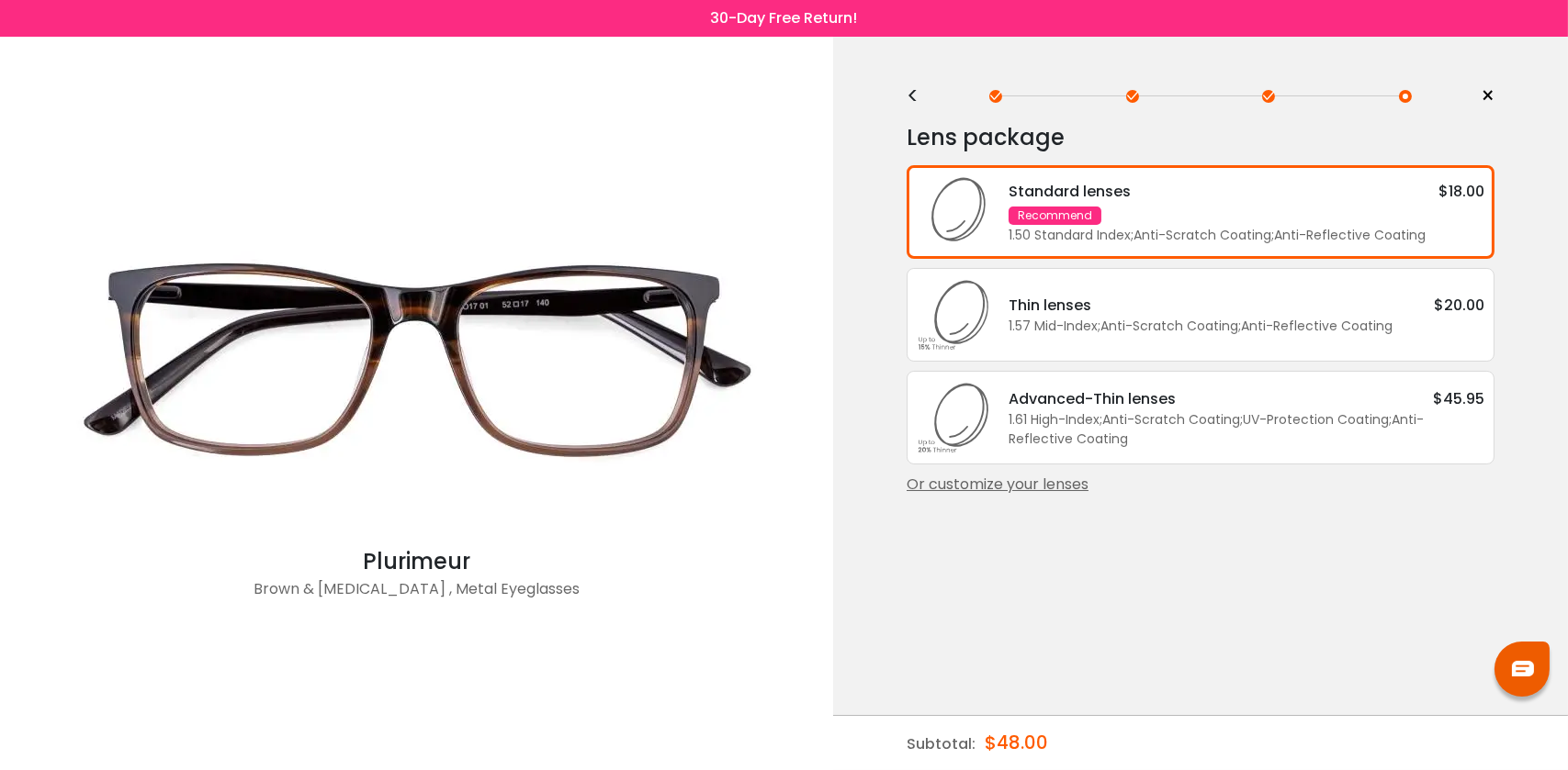
click at [911, 91] on div "<" at bounding box center [920, 96] width 28 height 15
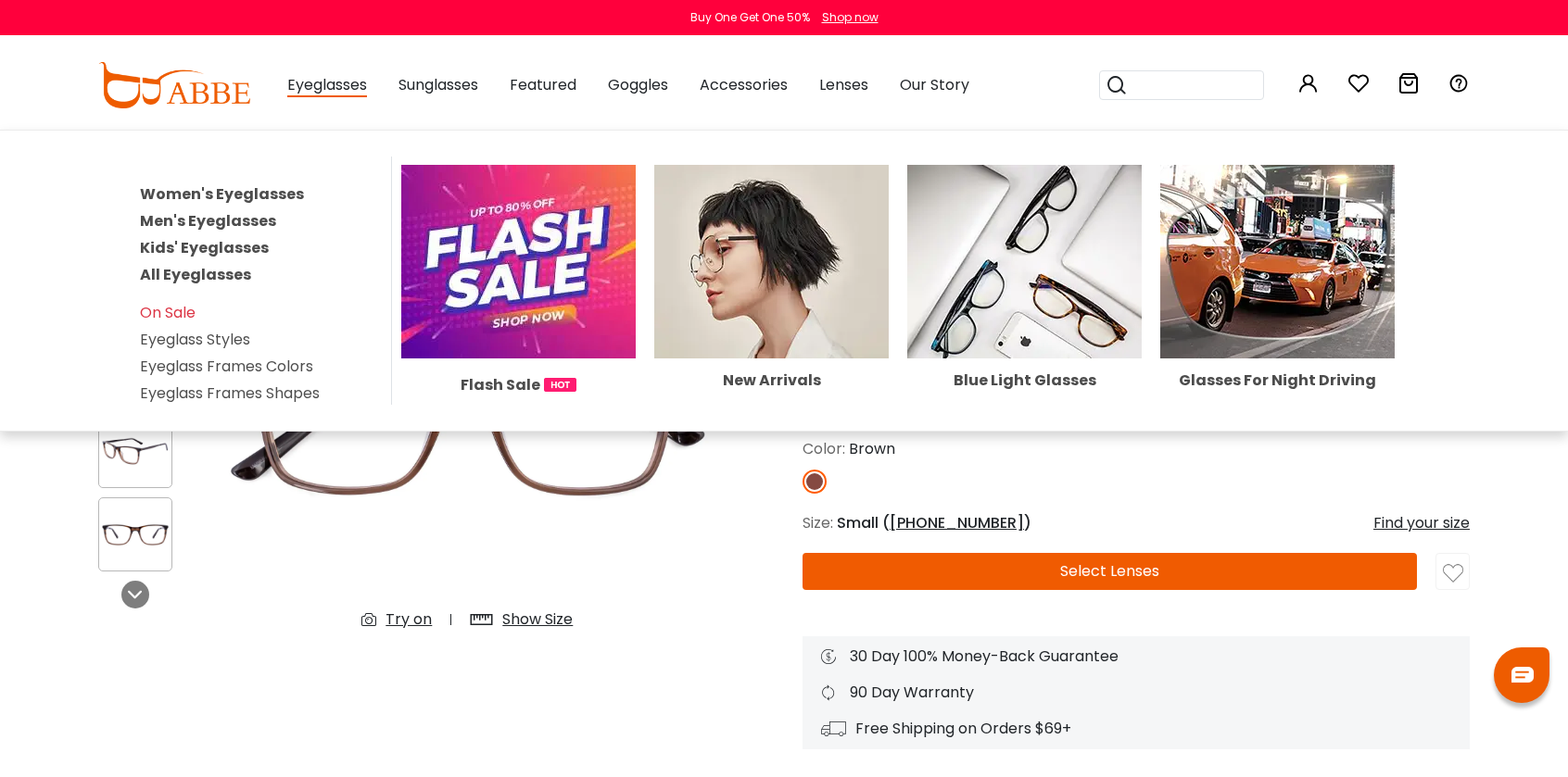
click at [260, 189] on link "Women's Eyeglasses" at bounding box center [222, 194] width 164 height 21
